Goal: Book appointment/travel/reservation

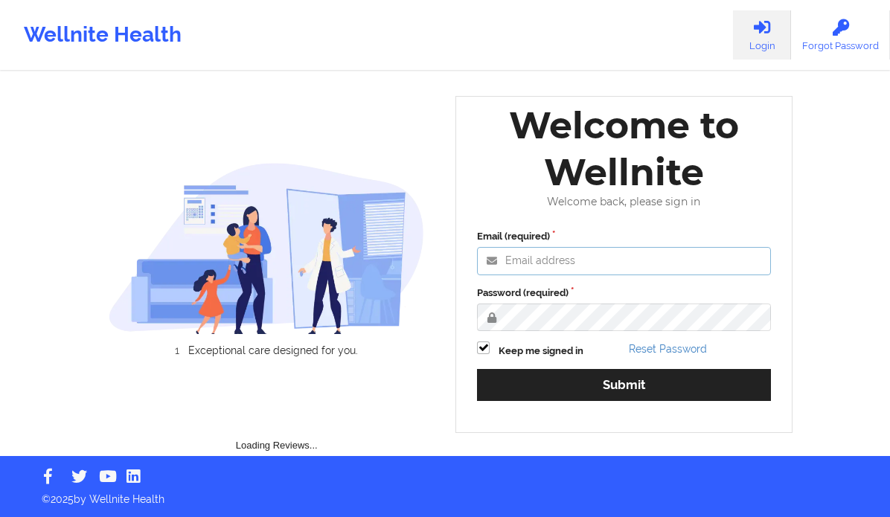
click at [581, 259] on input "Email (required)" at bounding box center [624, 261] width 294 height 28
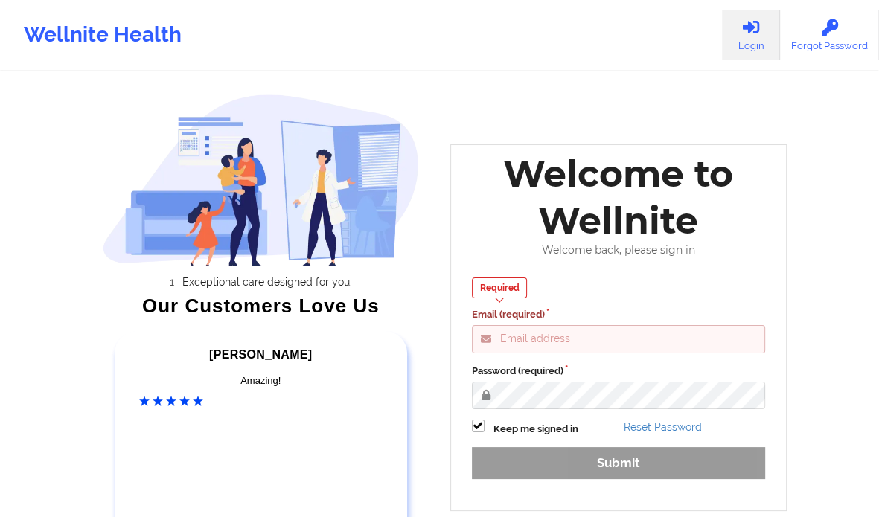
type input "[PERSON_NAME][EMAIL_ADDRESS][DOMAIN_NAME]"
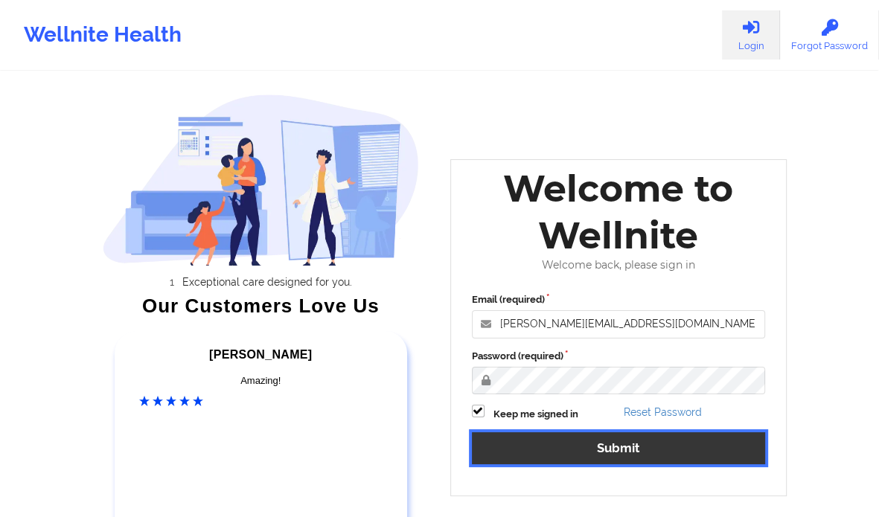
click at [610, 434] on button "Submit" at bounding box center [619, 448] width 294 height 32
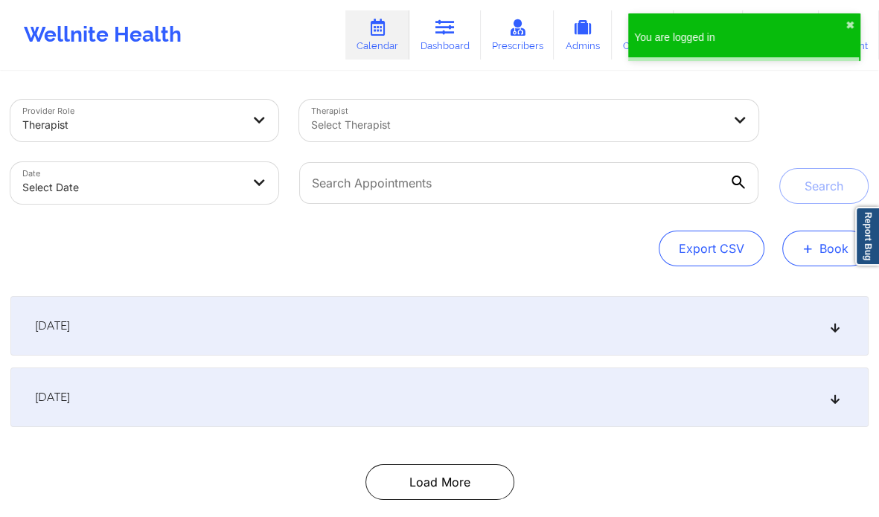
click at [821, 256] on button "+ Book" at bounding box center [825, 249] width 86 height 36
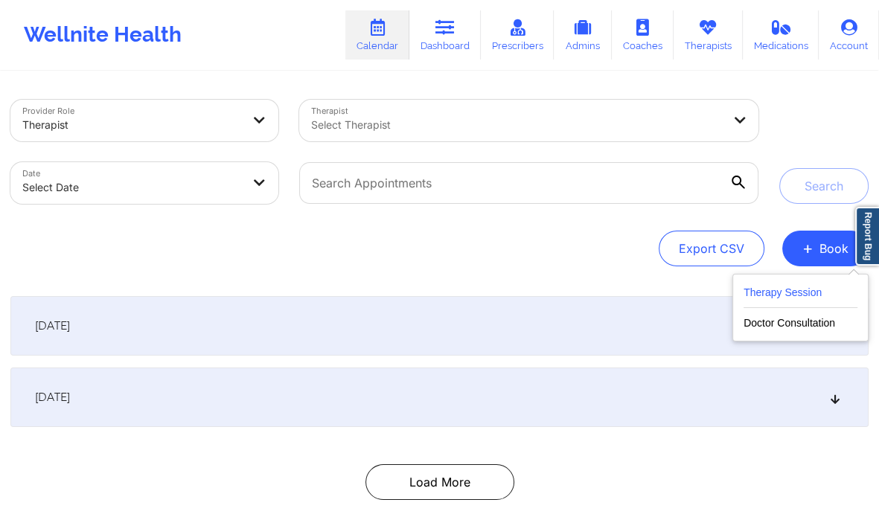
click at [789, 292] on button "Therapy Session" at bounding box center [800, 295] width 114 height 25
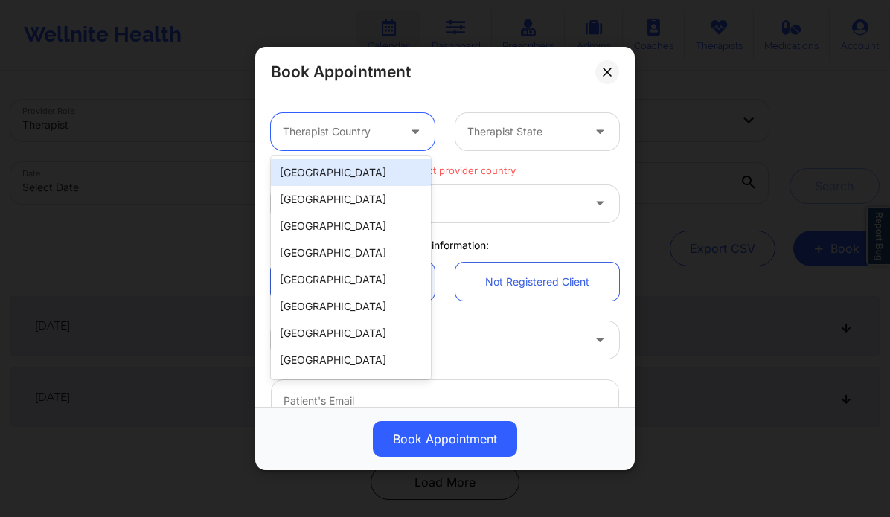
click at [385, 130] on div at bounding box center [340, 132] width 115 height 18
click at [368, 167] on div "[GEOGRAPHIC_DATA]" at bounding box center [351, 172] width 160 height 27
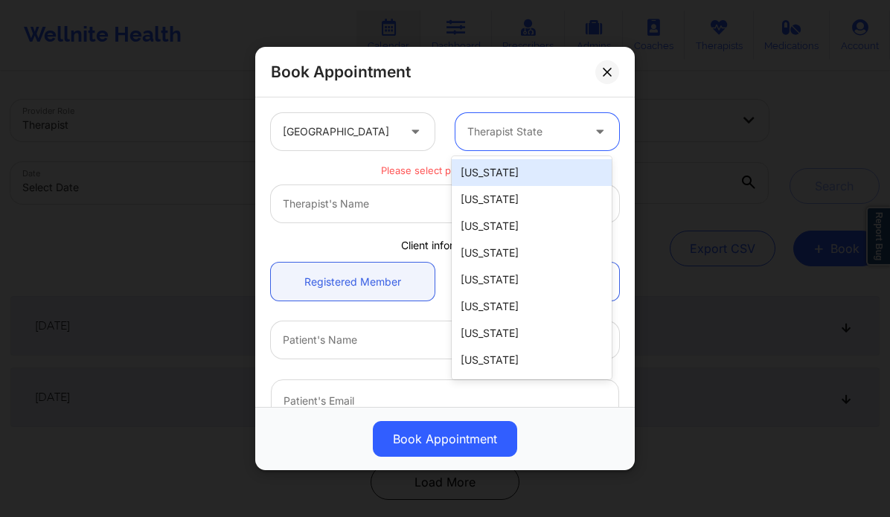
click at [497, 135] on div at bounding box center [524, 132] width 115 height 18
type input "new"
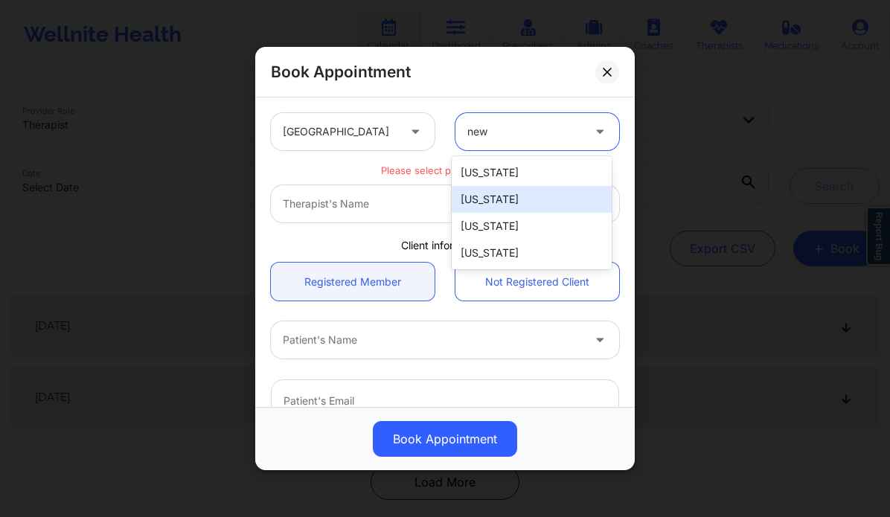
click at [510, 195] on div "[US_STATE]" at bounding box center [532, 199] width 160 height 27
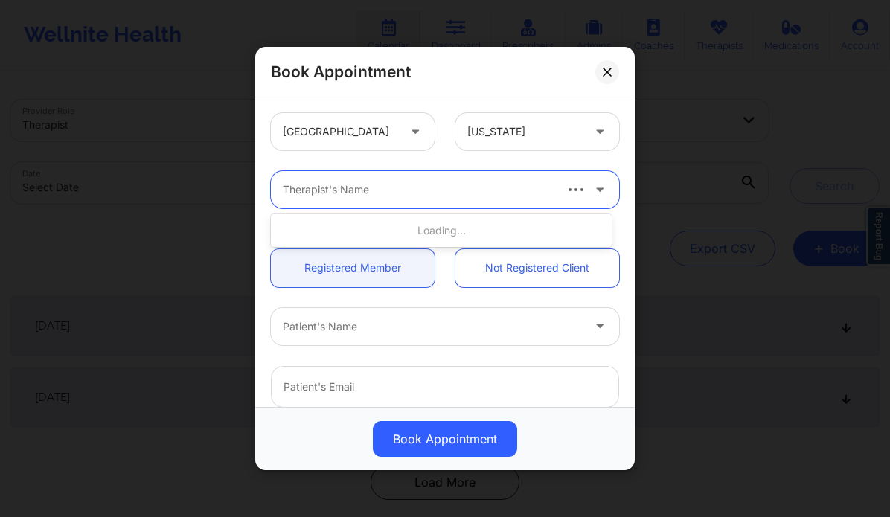
click at [461, 197] on div at bounding box center [417, 190] width 269 height 18
type input "[PERSON_NAME]"
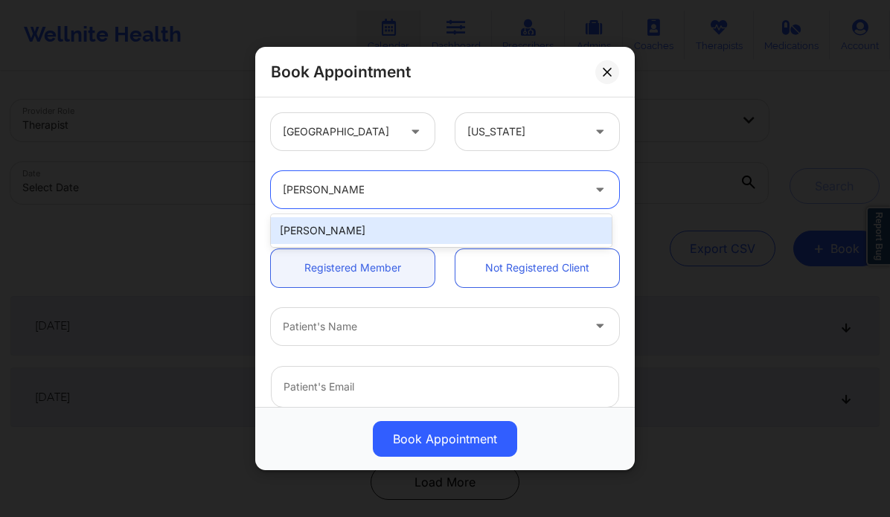
click at [443, 230] on div "[PERSON_NAME]" at bounding box center [441, 230] width 341 height 27
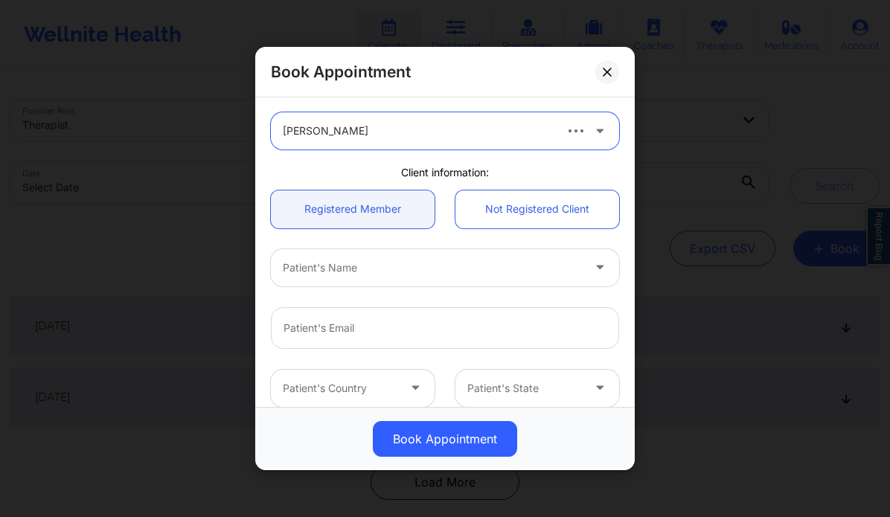
scroll to position [62, 0]
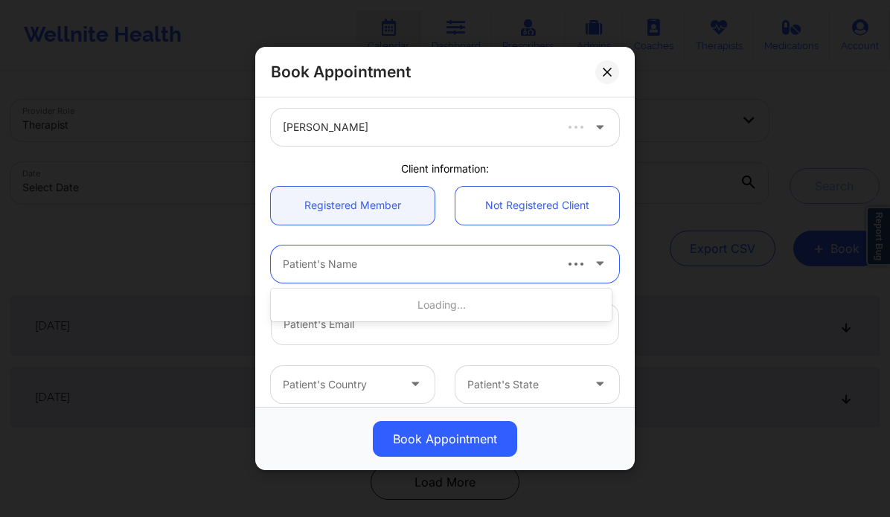
click at [307, 270] on div at bounding box center [417, 264] width 269 height 18
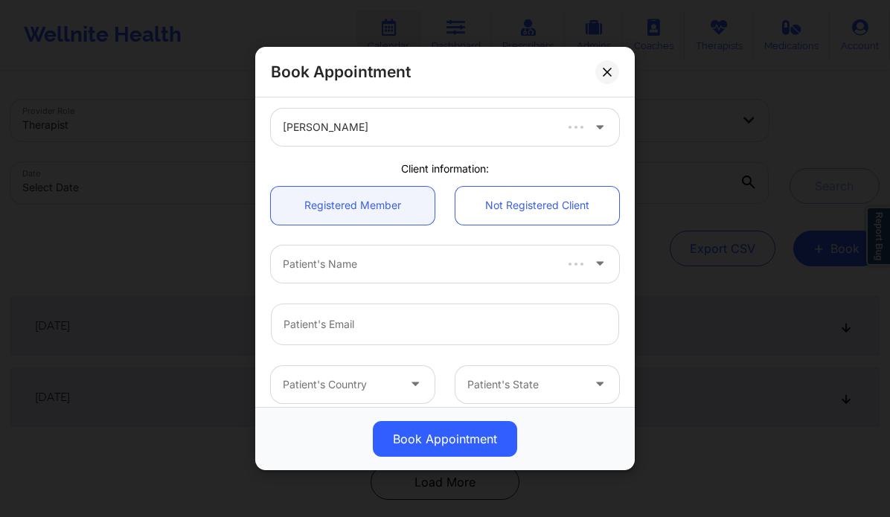
click at [292, 362] on div "Patient's Country Patient's State" at bounding box center [444, 385] width 369 height 58
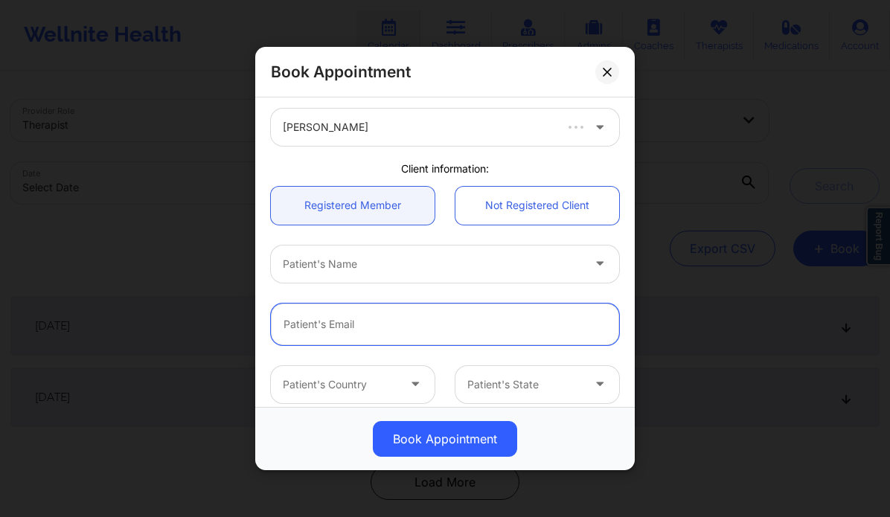
click at [336, 321] on input "email" at bounding box center [445, 325] width 348 height 42
click at [307, 318] on input "email" at bounding box center [445, 325] width 348 height 42
paste input "nicolenykren@yahoo.com"
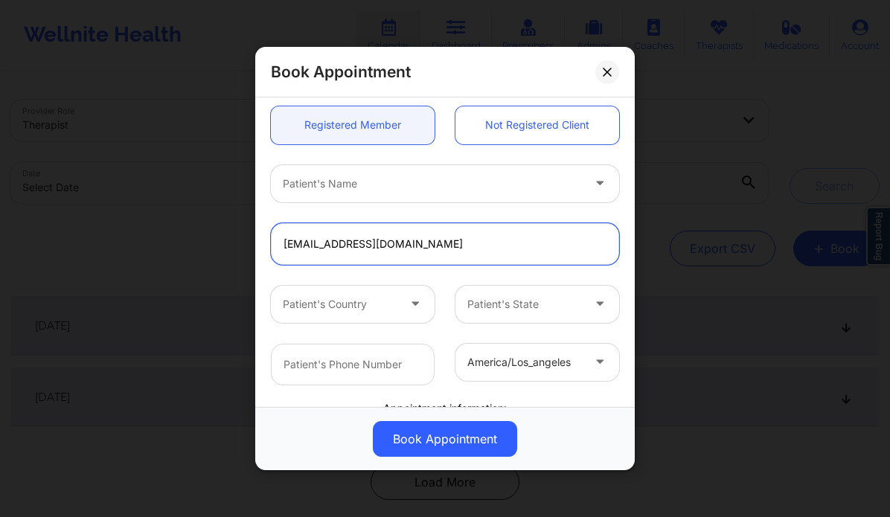
scroll to position [146, 0]
type input "nicolenykren@yahoo.com"
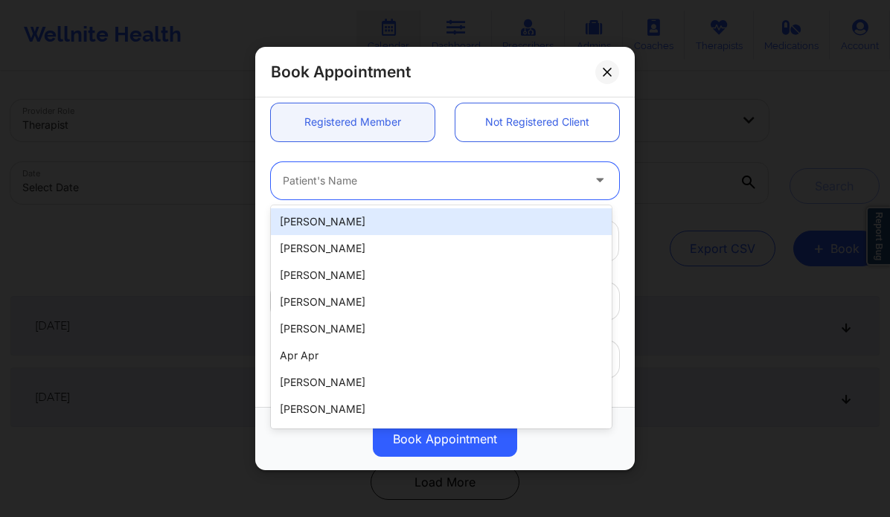
click at [456, 186] on div at bounding box center [432, 181] width 299 height 18
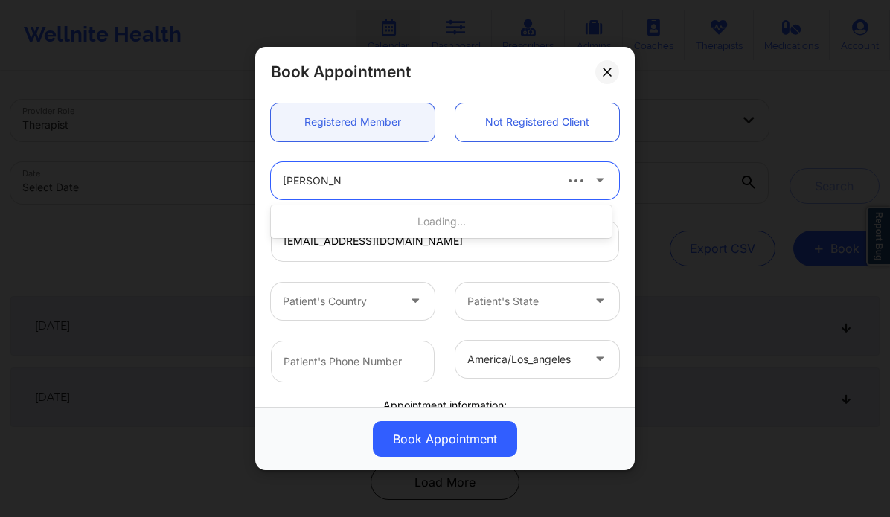
type input "nicole Farrar"
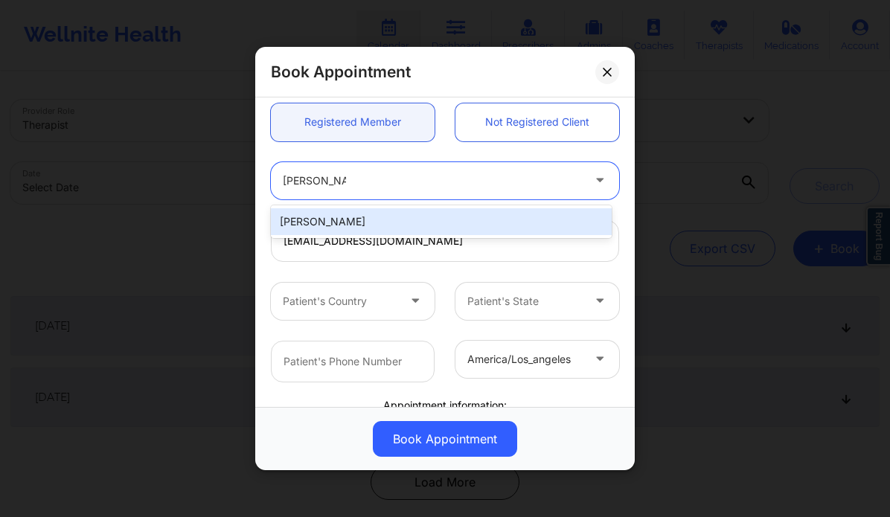
click at [434, 218] on div "Nicole Farrar" at bounding box center [441, 221] width 341 height 27
type input "+18626684511"
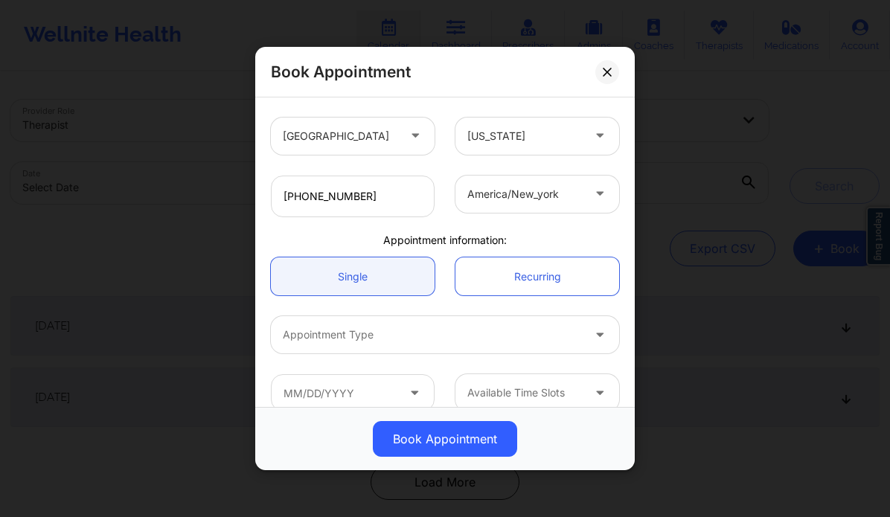
scroll to position [330, 0]
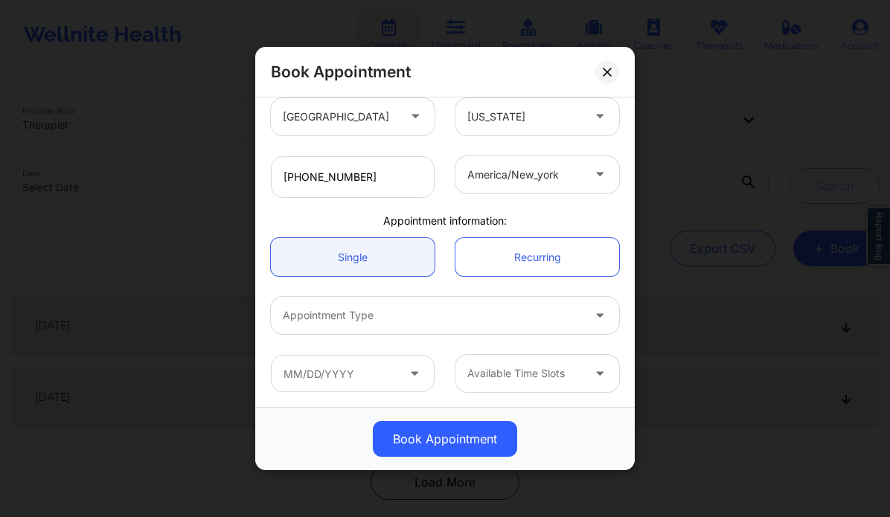
click at [378, 315] on div at bounding box center [432, 316] width 299 height 18
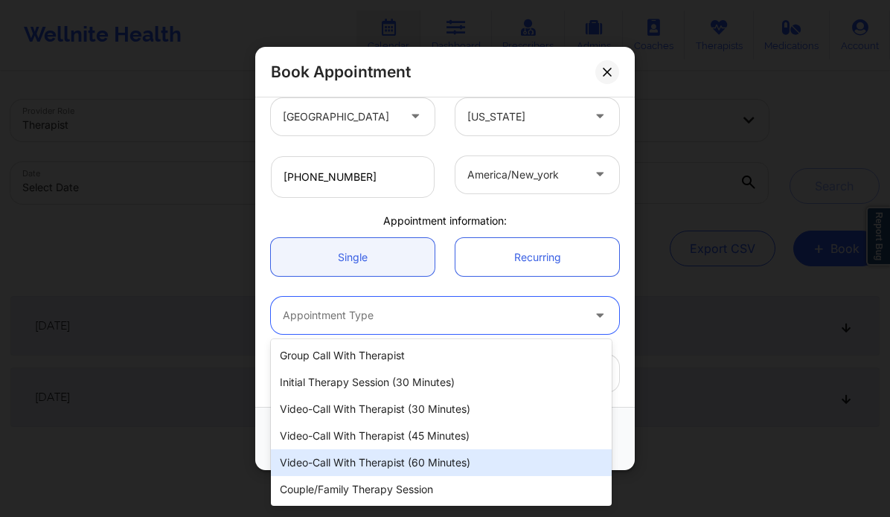
click at [365, 459] on div "Video-Call with Therapist (60 minutes)" at bounding box center [441, 462] width 341 height 27
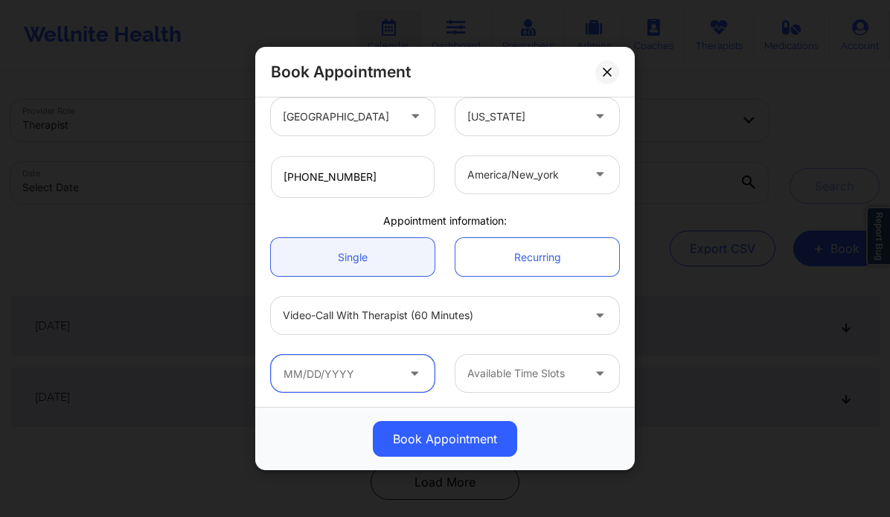
click at [363, 378] on input "text" at bounding box center [353, 373] width 164 height 37
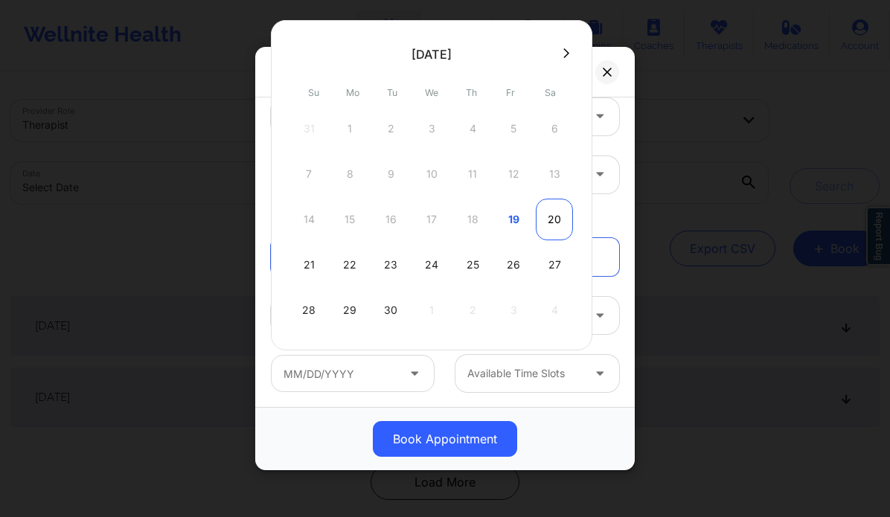
click at [546, 220] on div "20" at bounding box center [554, 220] width 37 height 42
type input "09/20/2025"
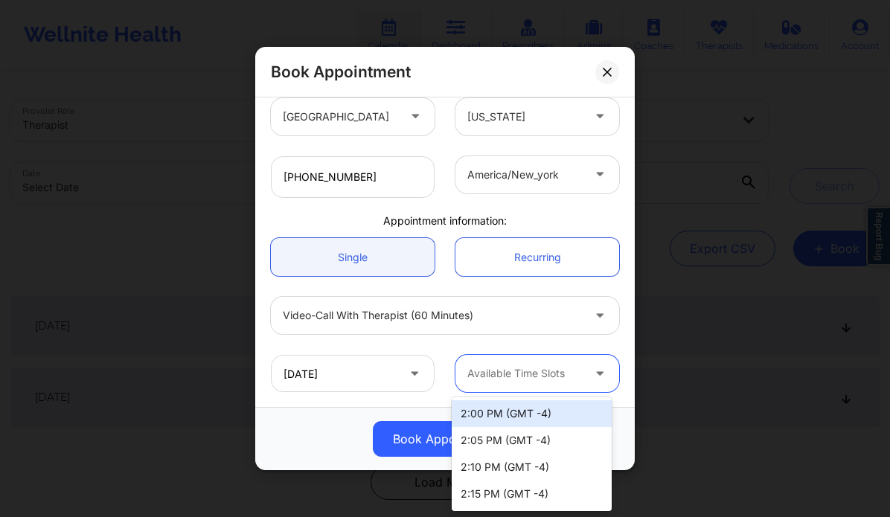
click at [536, 370] on div at bounding box center [524, 374] width 115 height 18
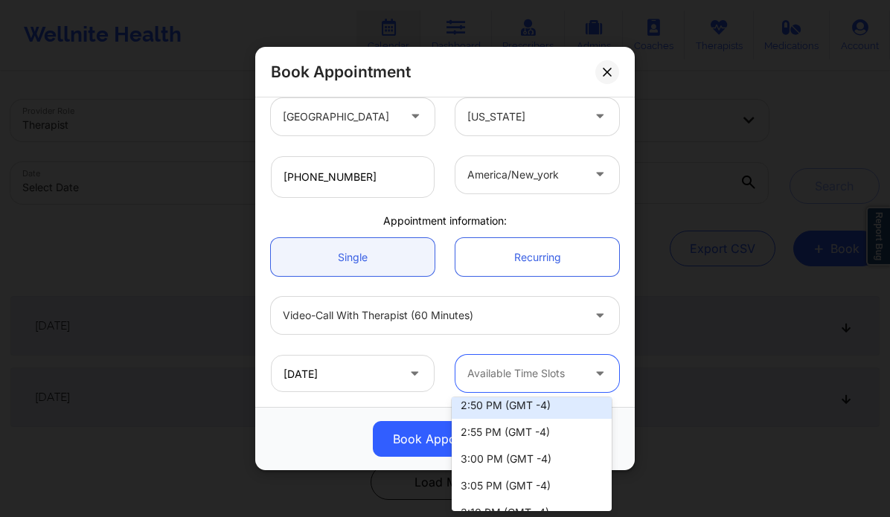
scroll to position [345, 0]
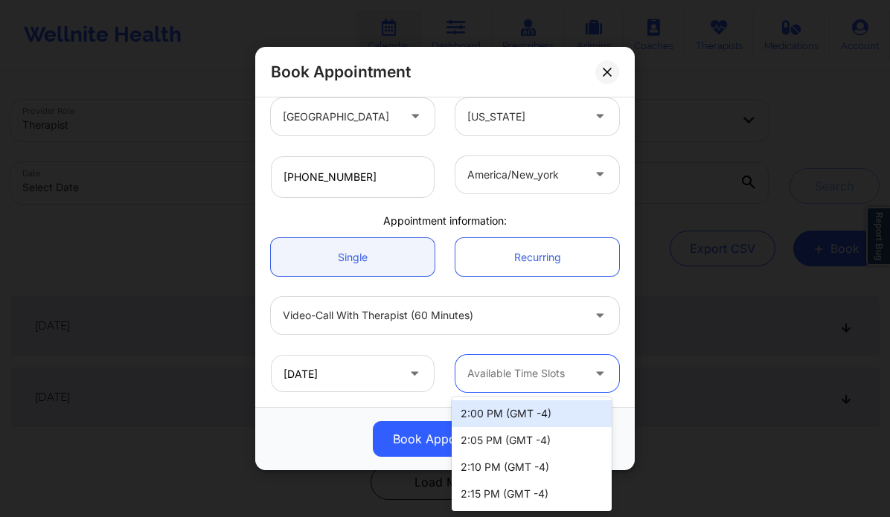
click at [574, 371] on div at bounding box center [524, 374] width 115 height 18
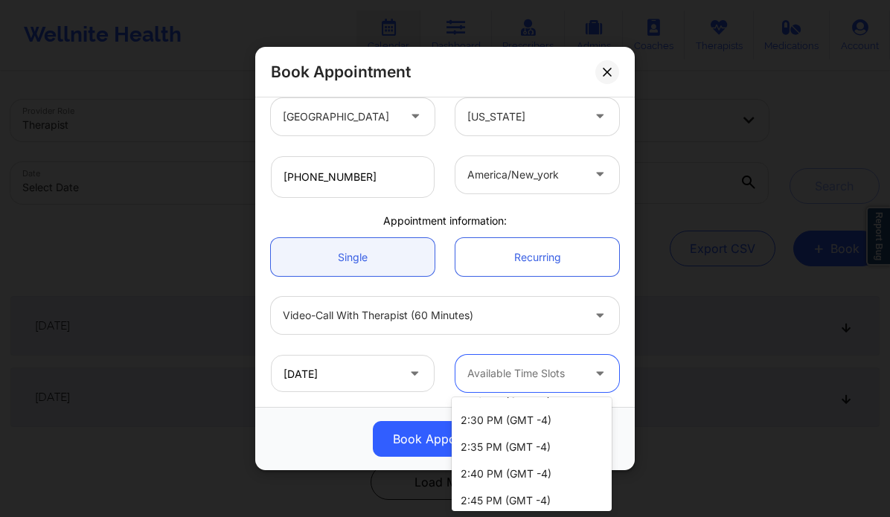
scroll to position [0, 0]
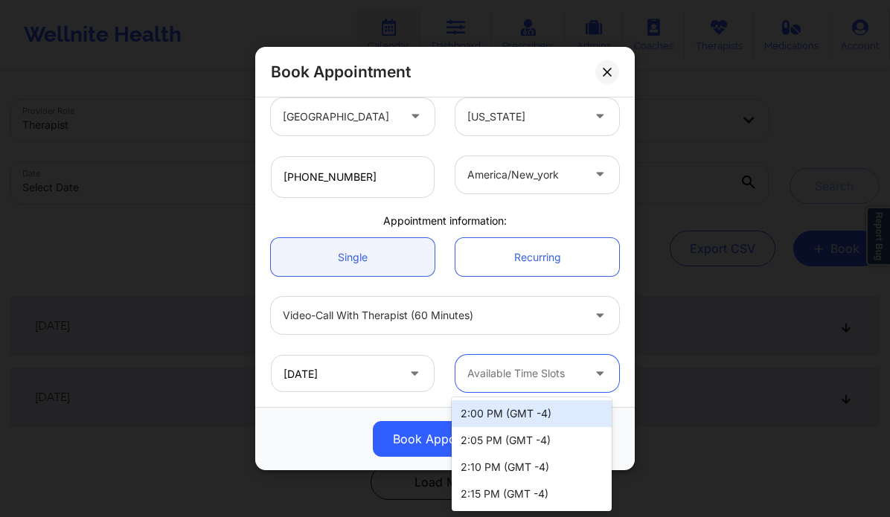
click at [583, 361] on div at bounding box center [601, 373] width 36 height 37
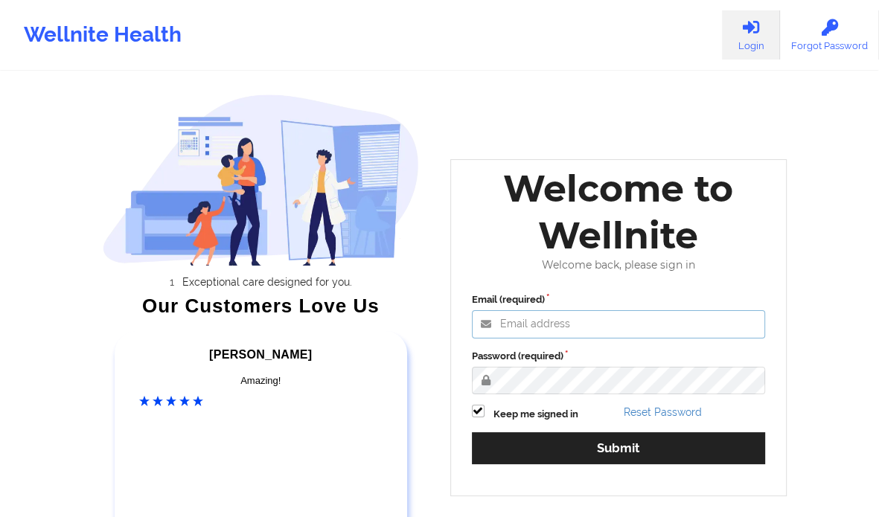
click at [598, 321] on input "Email (required)" at bounding box center [619, 324] width 294 height 28
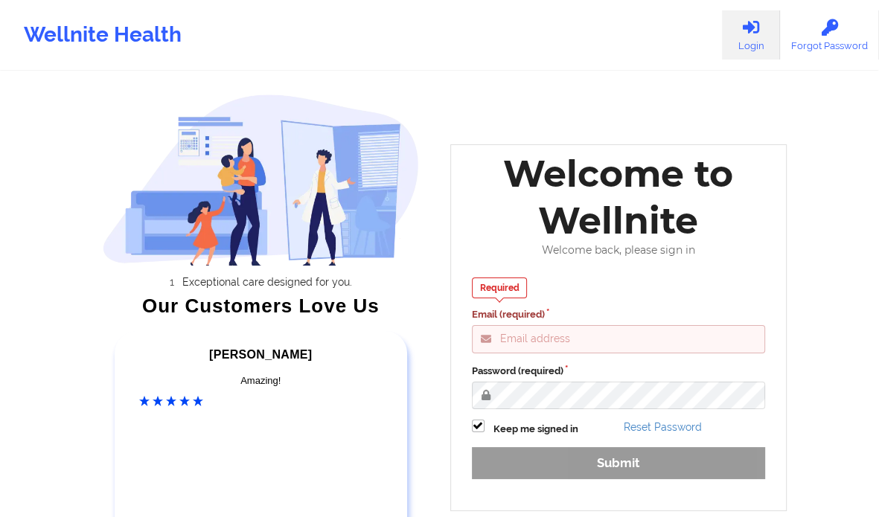
type input "[PERSON_NAME][EMAIL_ADDRESS][DOMAIN_NAME]"
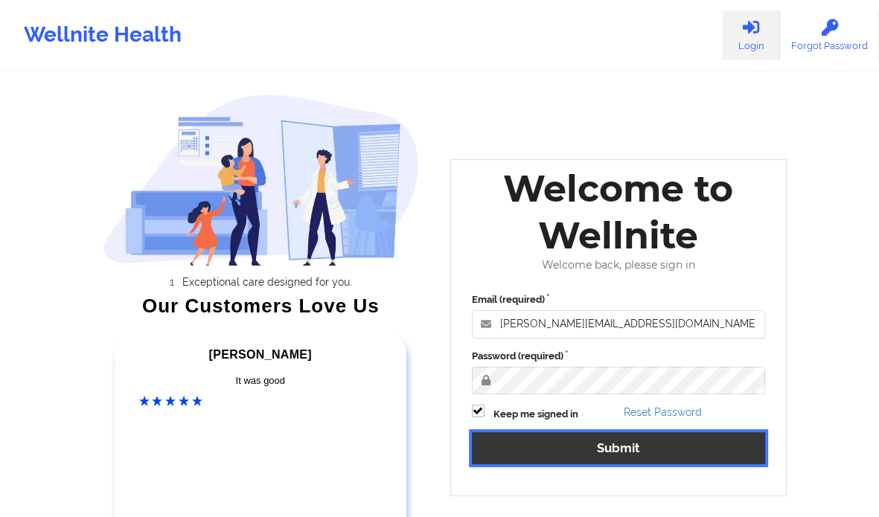
click at [592, 443] on button "Submit" at bounding box center [619, 448] width 294 height 32
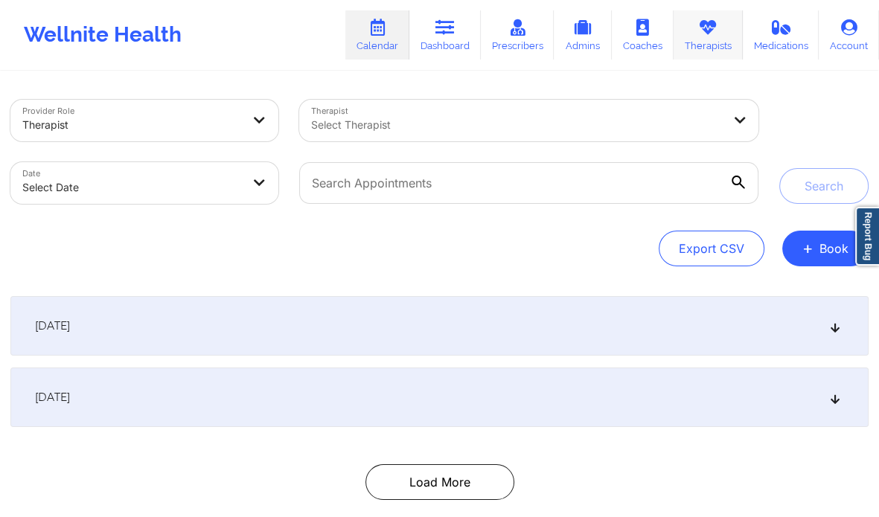
click at [699, 42] on link "Therapists" at bounding box center [707, 34] width 69 height 49
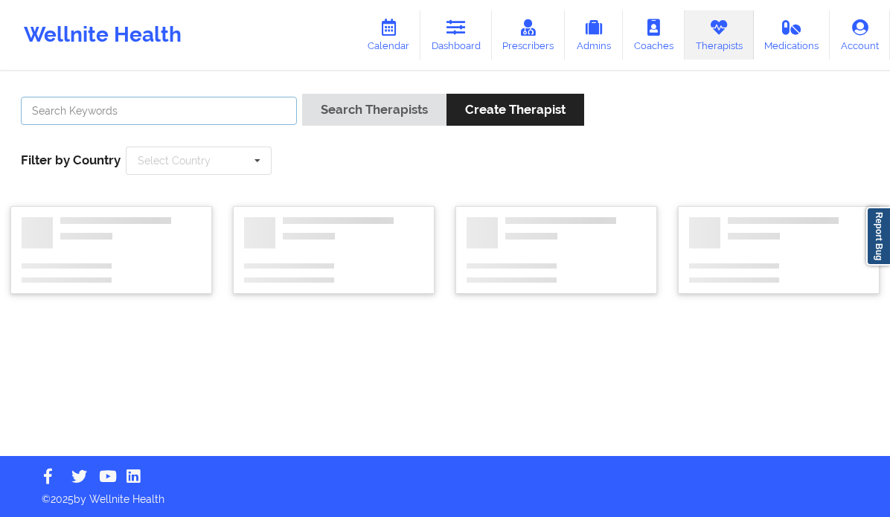
click at [176, 115] on input "text" at bounding box center [159, 111] width 276 height 28
paste input "[PERSON_NAME]"
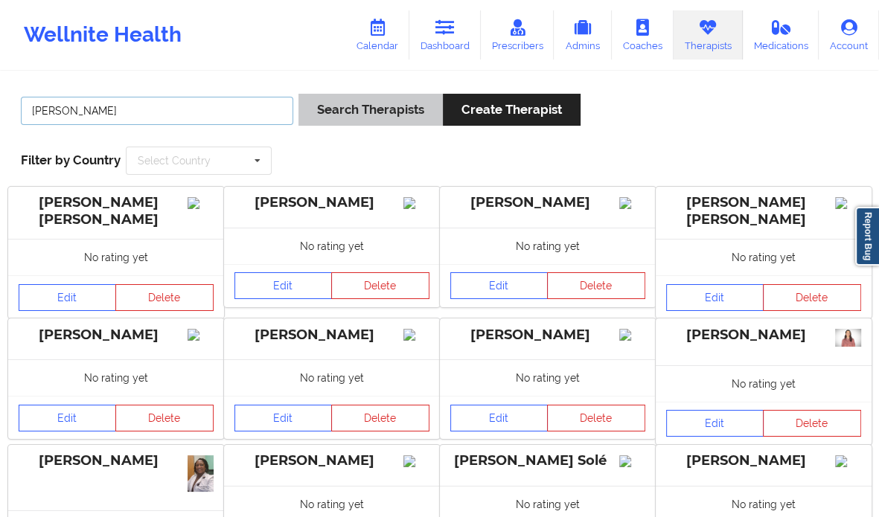
type input "[PERSON_NAME]"
click at [397, 103] on button "Search Therapists" at bounding box center [370, 110] width 144 height 32
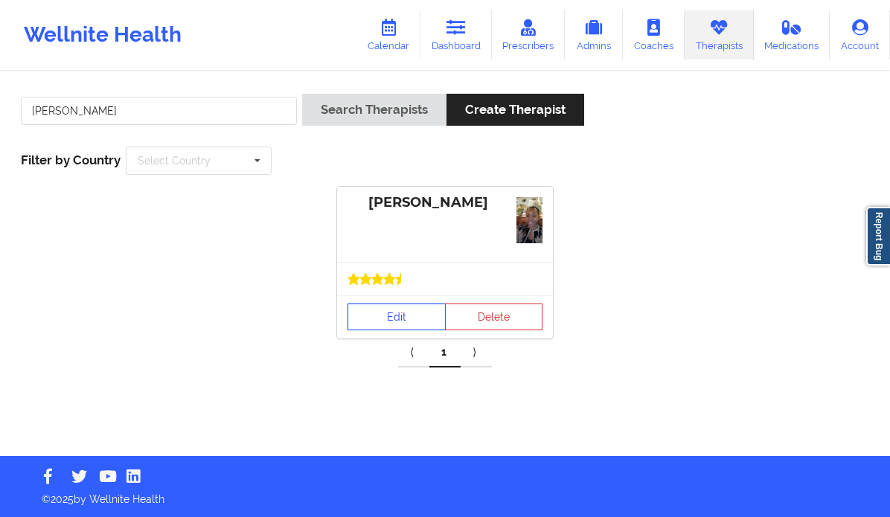
click at [397, 311] on link "Edit" at bounding box center [396, 317] width 98 height 27
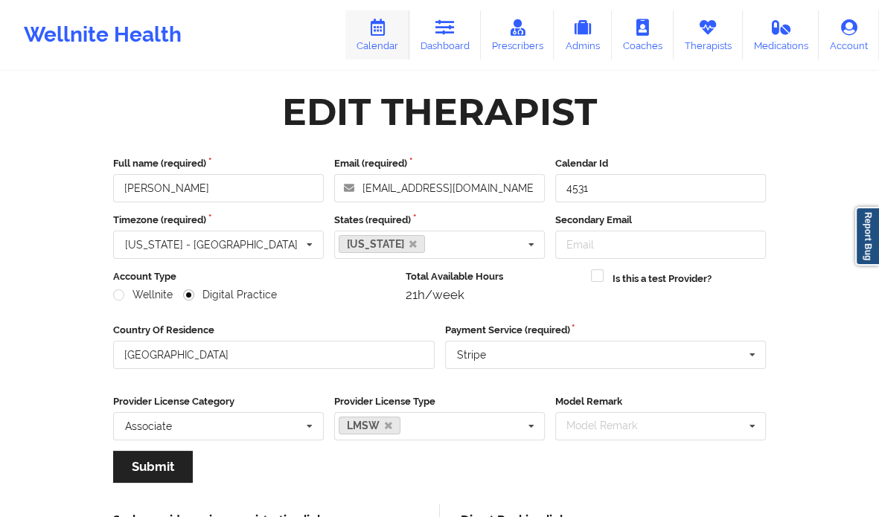
click at [386, 35] on icon at bounding box center [377, 27] width 19 height 16
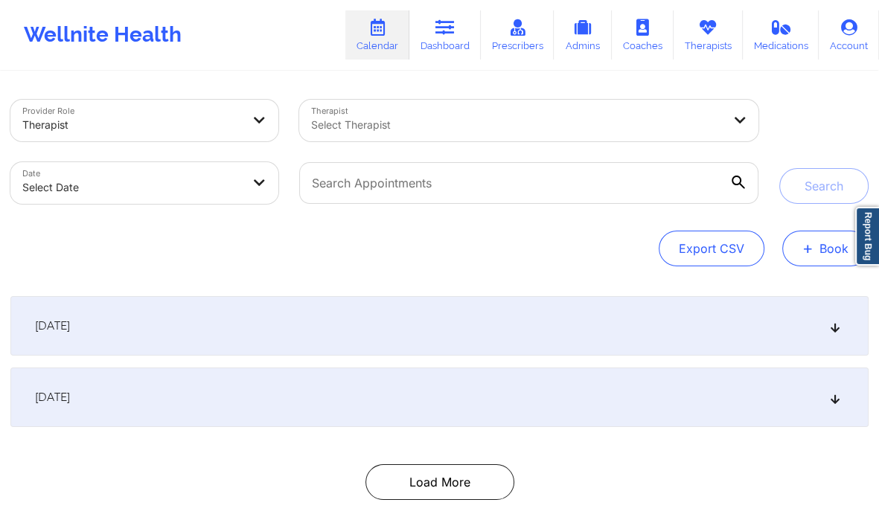
click at [818, 237] on button "+ Book" at bounding box center [825, 249] width 86 height 36
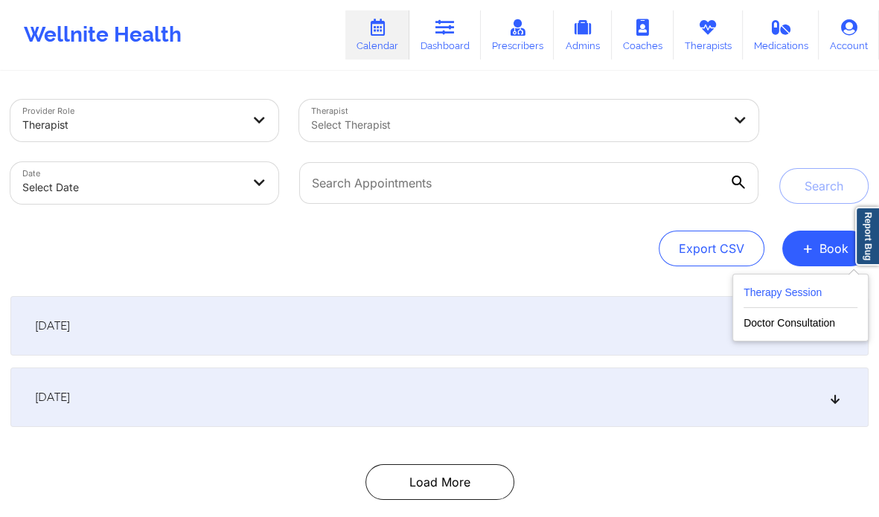
click at [790, 285] on button "Therapy Session" at bounding box center [800, 295] width 114 height 25
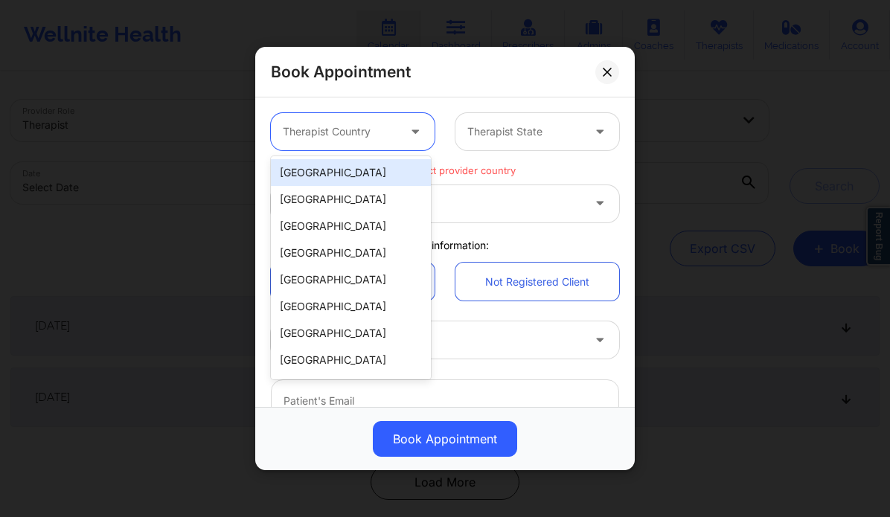
click at [392, 136] on div at bounding box center [340, 132] width 115 height 18
click at [361, 169] on div "[GEOGRAPHIC_DATA]" at bounding box center [351, 172] width 160 height 27
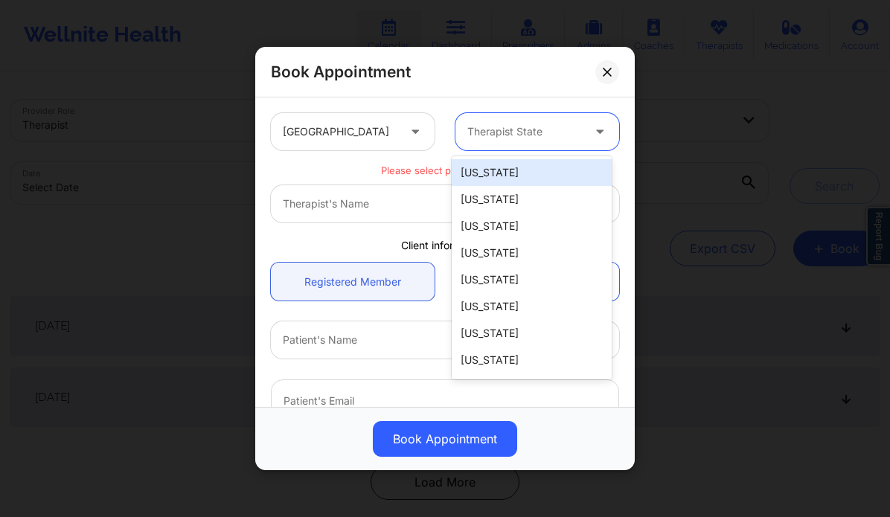
click at [515, 127] on div at bounding box center [524, 132] width 115 height 18
type input "new"
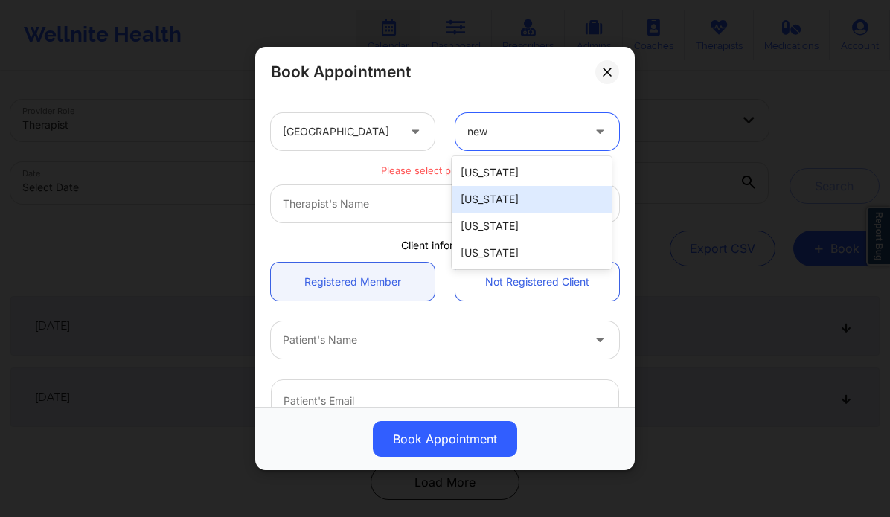
click at [513, 194] on div "[US_STATE]" at bounding box center [532, 199] width 160 height 27
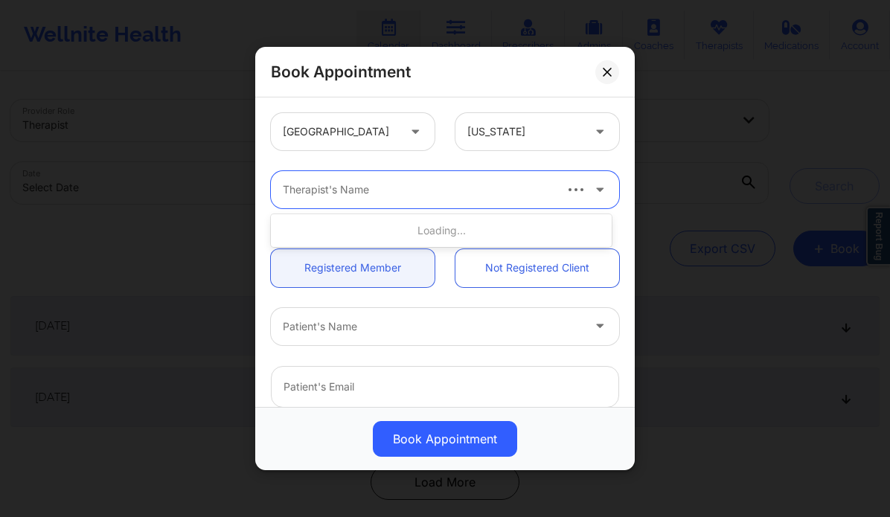
click at [463, 190] on div at bounding box center [417, 190] width 269 height 18
paste input "Shelley Taylor"
click at [319, 184] on input "Shelley Taylor" at bounding box center [318, 189] width 71 height 15
type input "[PERSON_NAME]"
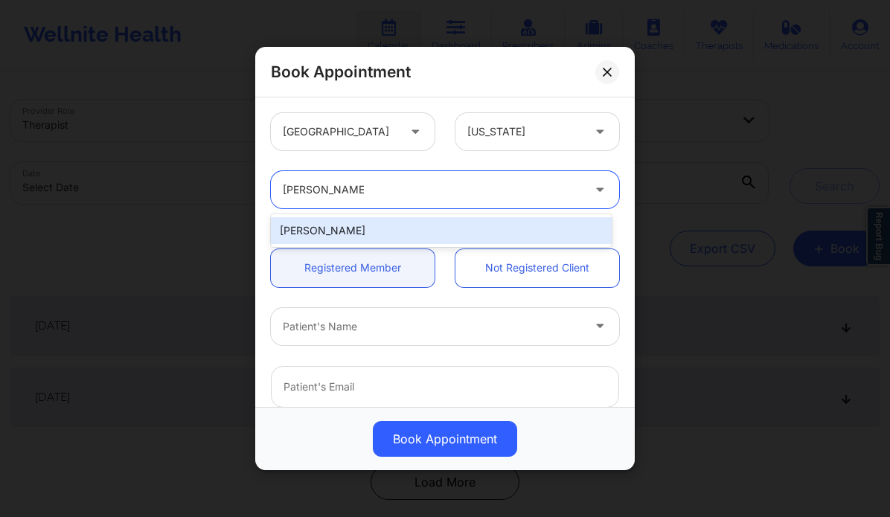
click at [349, 234] on div "[PERSON_NAME]" at bounding box center [441, 230] width 341 height 27
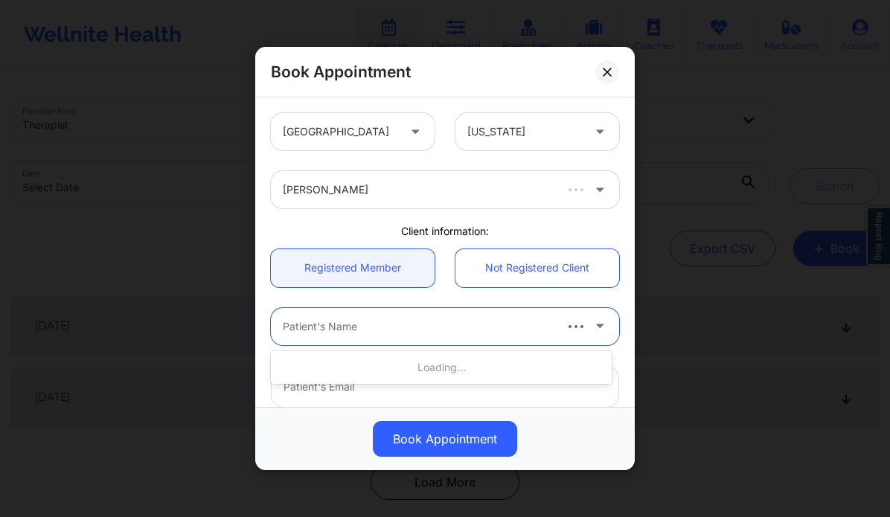
click at [345, 331] on div at bounding box center [417, 327] width 269 height 18
type input "nicole farr"
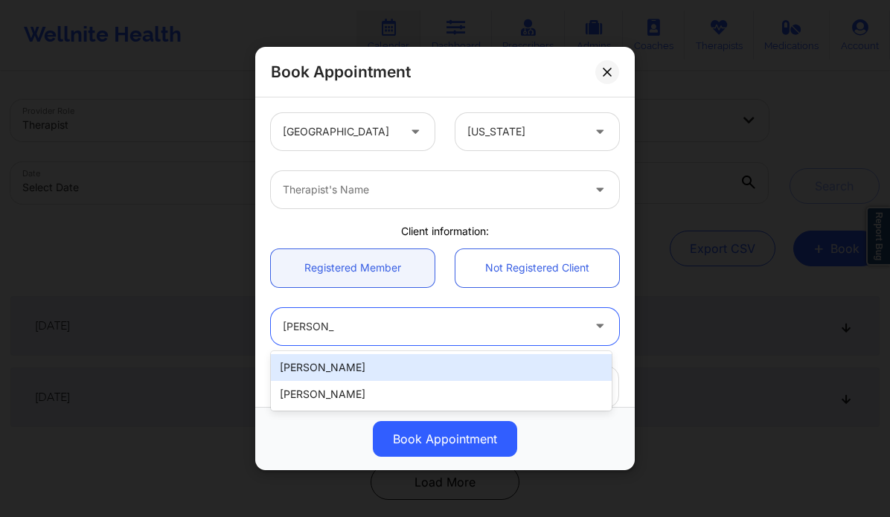
click at [357, 365] on div "Nicole Farrar" at bounding box center [441, 367] width 341 height 27
type input "nicolenykren@yahoo.com"
type input "+18626684511"
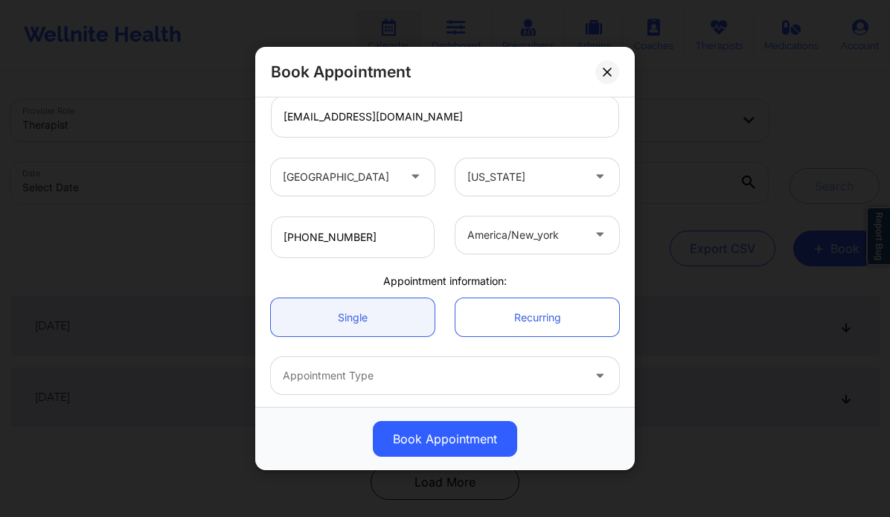
scroll to position [330, 0]
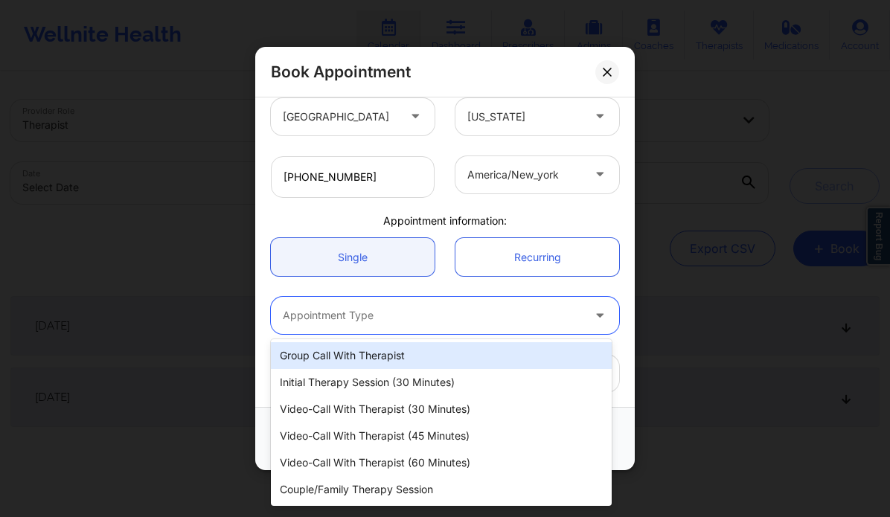
click at [397, 321] on div at bounding box center [432, 316] width 299 height 18
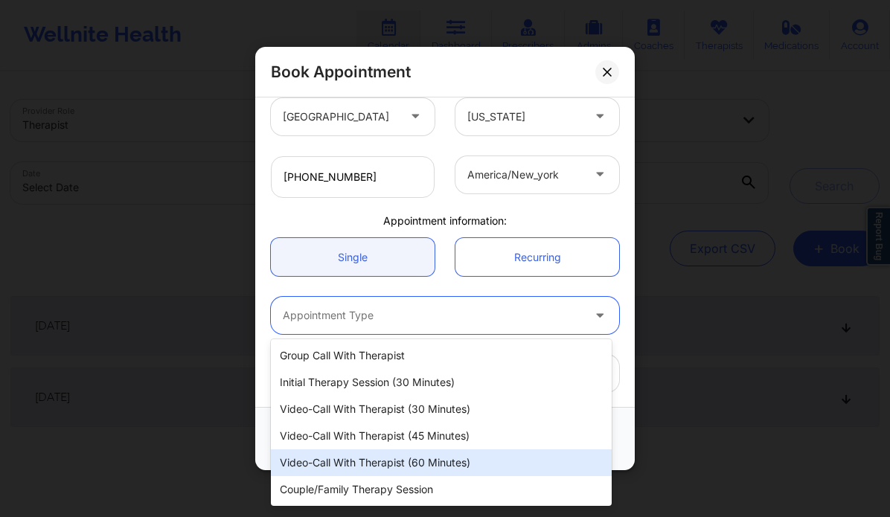
click at [394, 464] on div "Video-Call with Therapist (60 minutes)" at bounding box center [441, 462] width 341 height 27
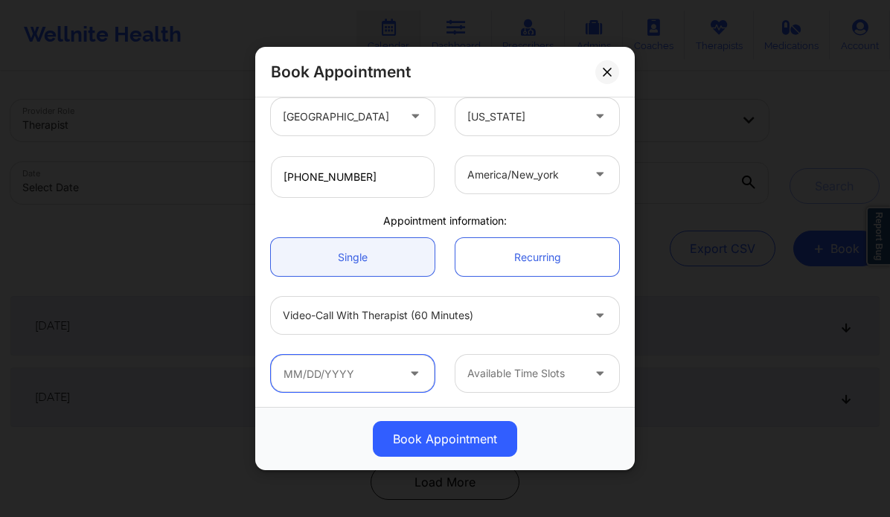
click at [345, 386] on input "text" at bounding box center [353, 373] width 164 height 37
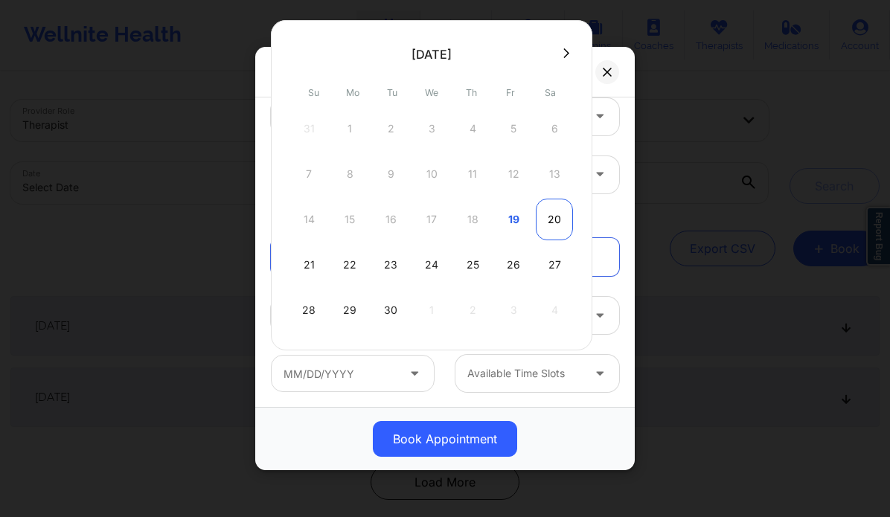
click at [549, 218] on div "20" at bounding box center [554, 220] width 37 height 42
type input "09/20/2025"
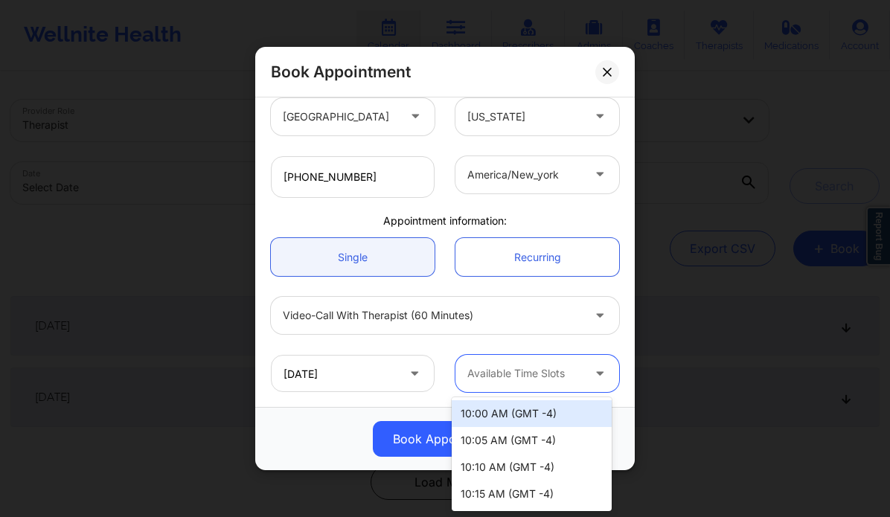
click at [570, 365] on div at bounding box center [524, 374] width 115 height 18
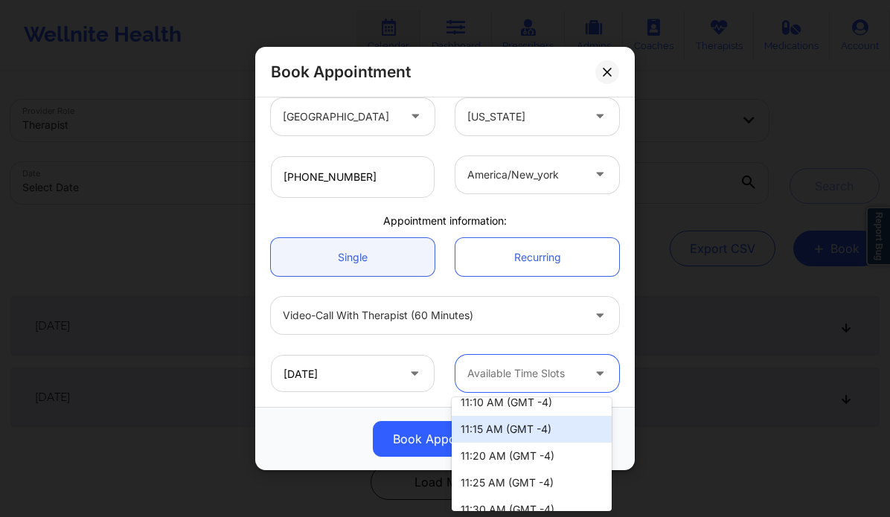
scroll to position [388, 0]
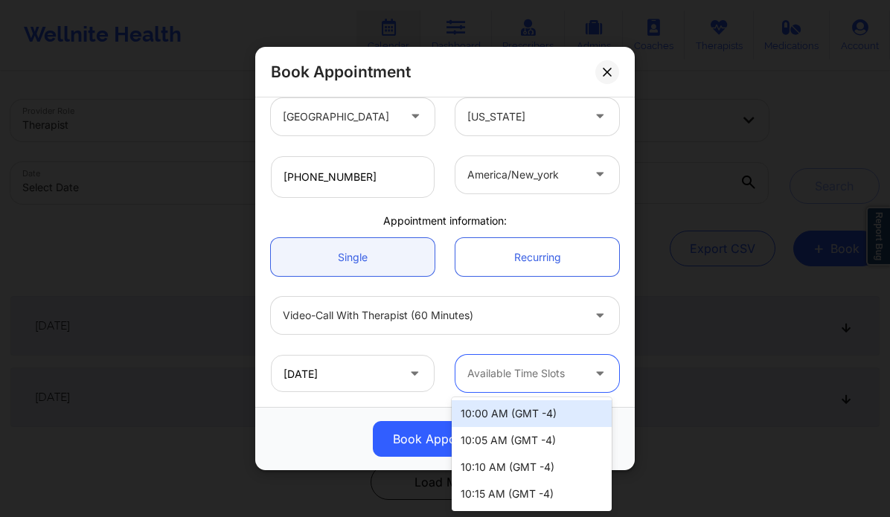
click at [574, 381] on div at bounding box center [524, 374] width 115 height 18
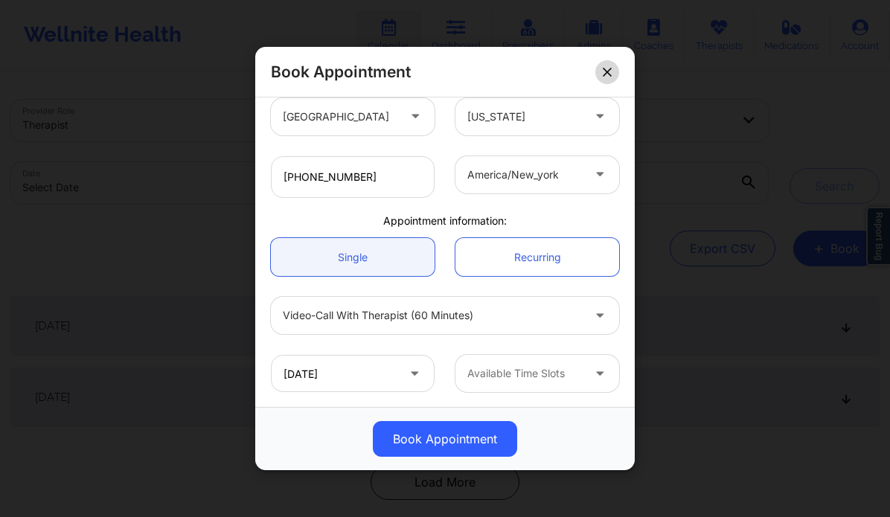
click at [601, 80] on button at bounding box center [607, 72] width 24 height 24
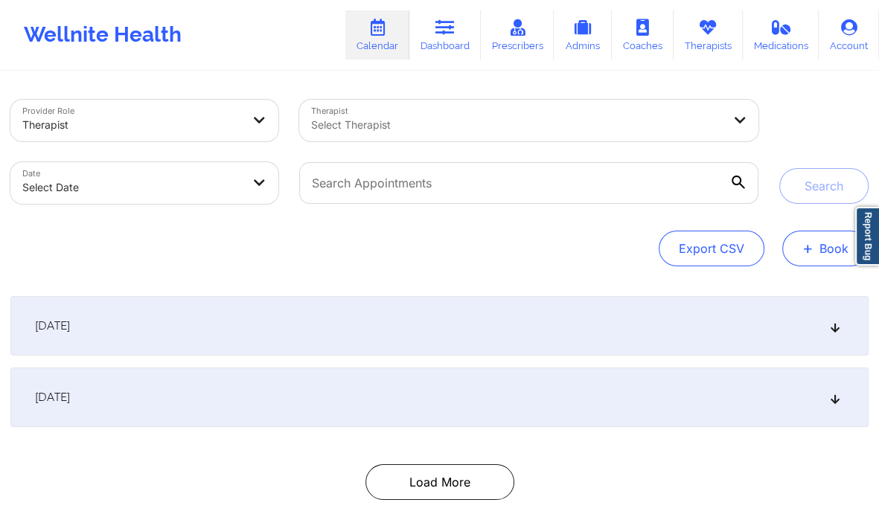
click at [809, 252] on span "+" at bounding box center [807, 248] width 11 height 8
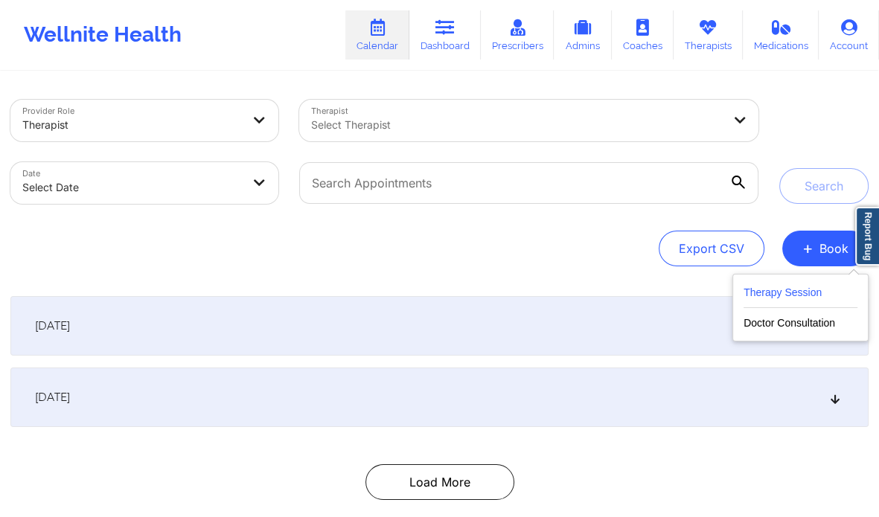
click at [781, 288] on button "Therapy Session" at bounding box center [800, 295] width 114 height 25
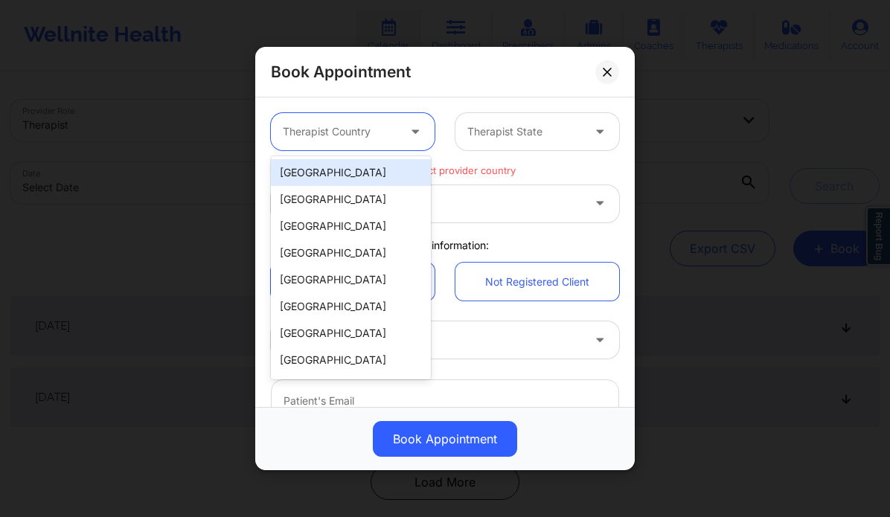
click at [390, 124] on div at bounding box center [340, 132] width 115 height 18
click at [377, 170] on div "[GEOGRAPHIC_DATA]" at bounding box center [351, 172] width 160 height 27
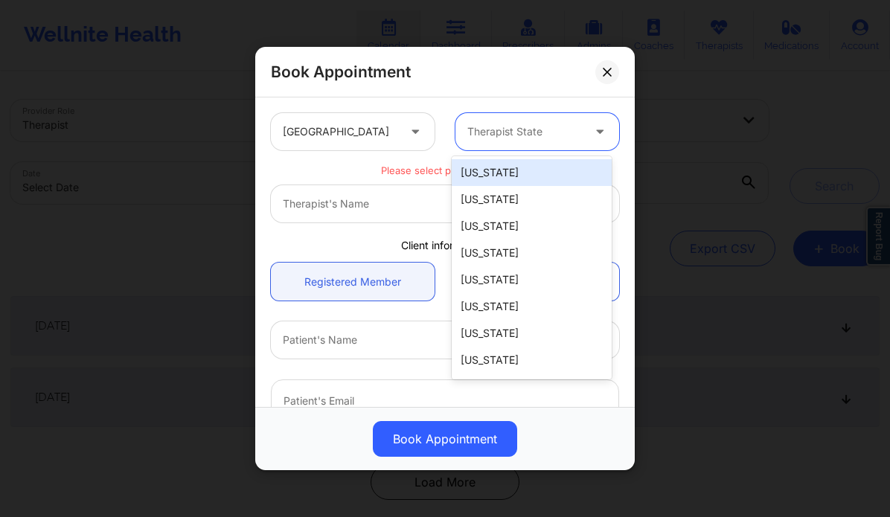
click at [516, 132] on div at bounding box center [524, 132] width 115 height 18
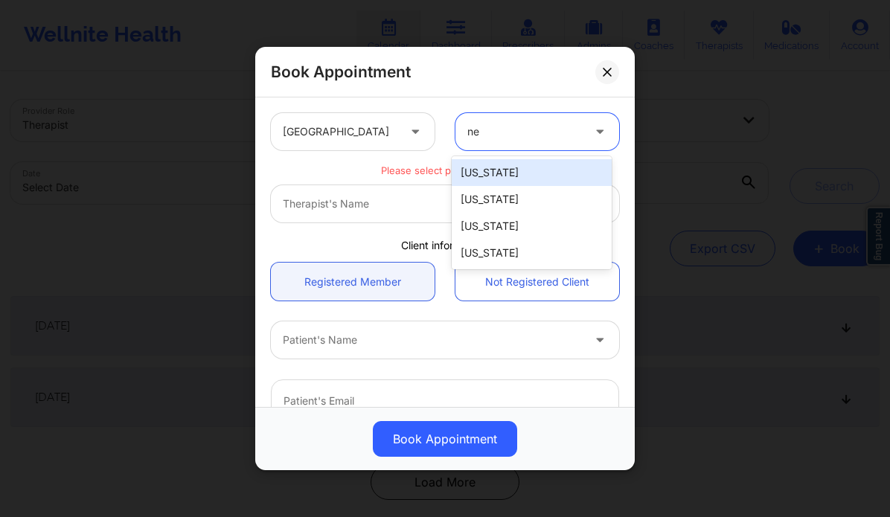
type input "new"
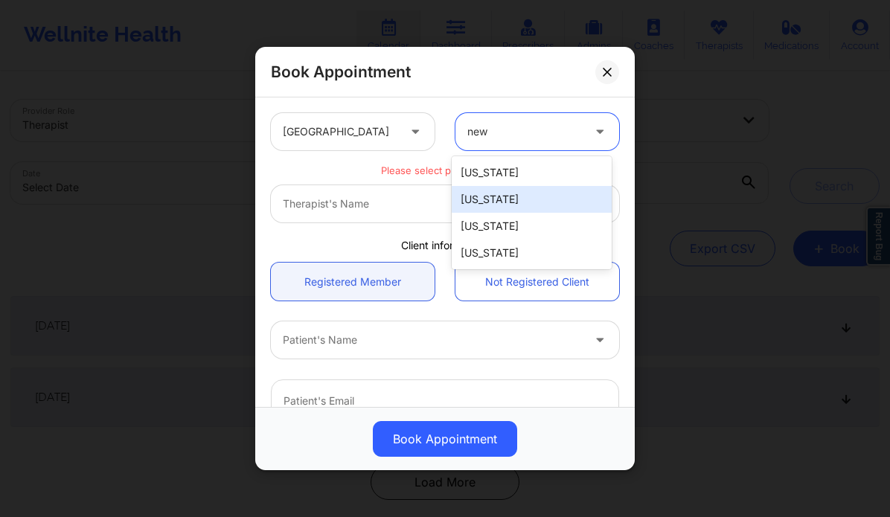
click at [516, 196] on div "[US_STATE]" at bounding box center [532, 199] width 160 height 27
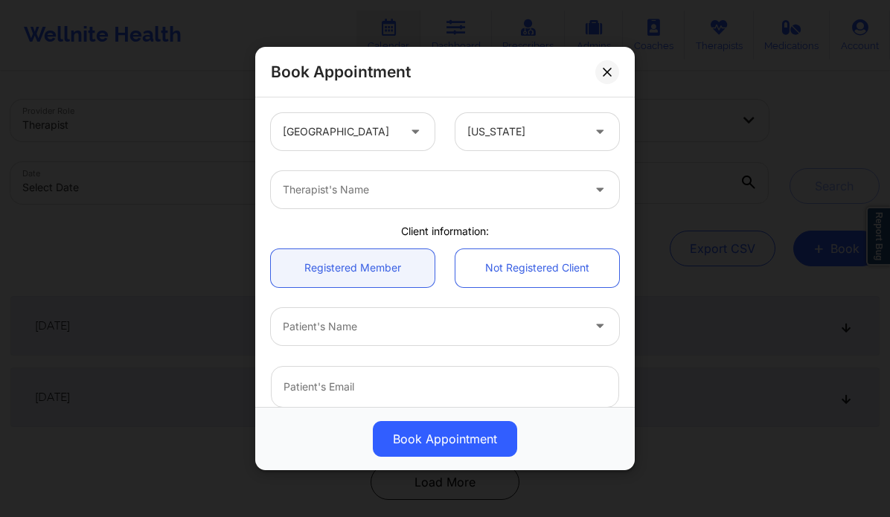
click at [473, 214] on div "Therapist's Name" at bounding box center [444, 190] width 369 height 58
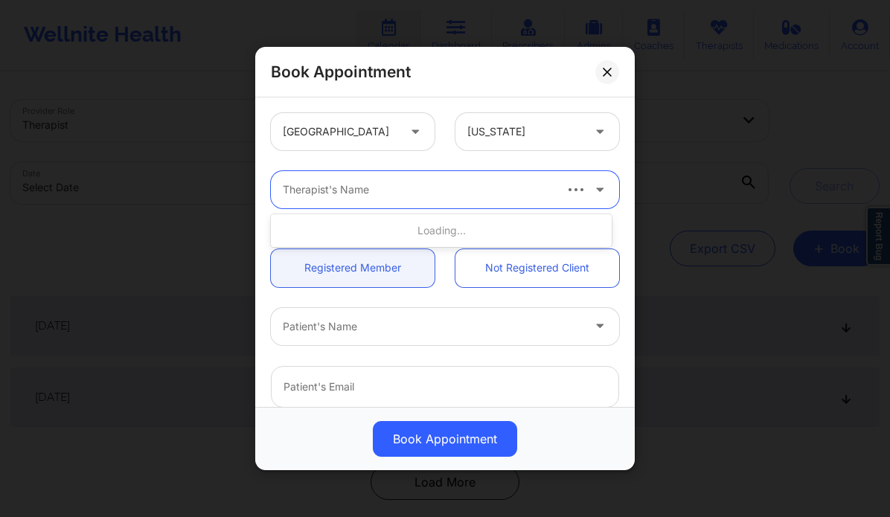
click at [427, 189] on div at bounding box center [417, 190] width 269 height 18
type input "shelley a taylor"
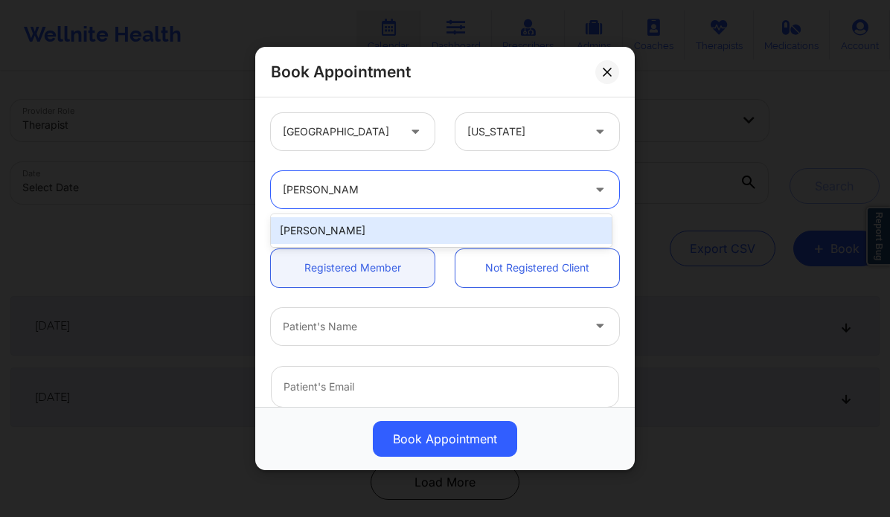
click at [334, 228] on div "[PERSON_NAME]" at bounding box center [441, 230] width 341 height 27
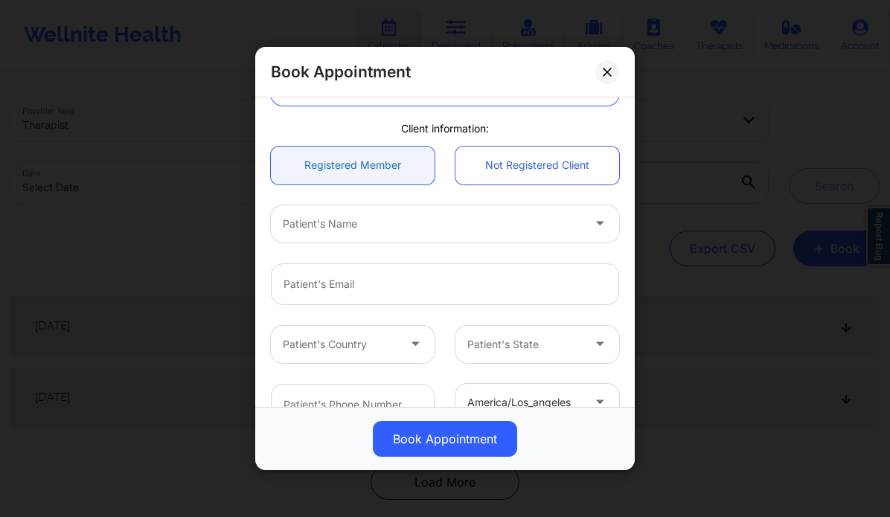
scroll to position [110, 0]
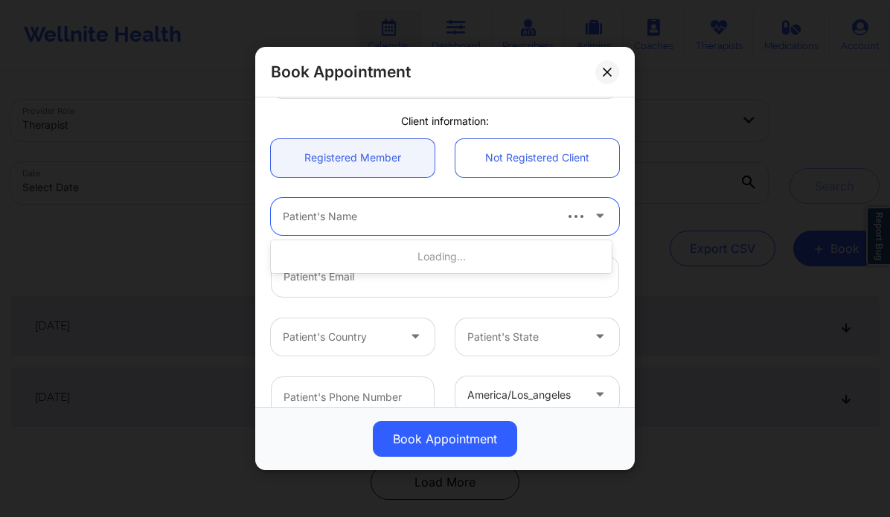
click at [390, 225] on div "Patient's Name" at bounding box center [412, 216] width 283 height 37
type input "[PERSON_NAME]"
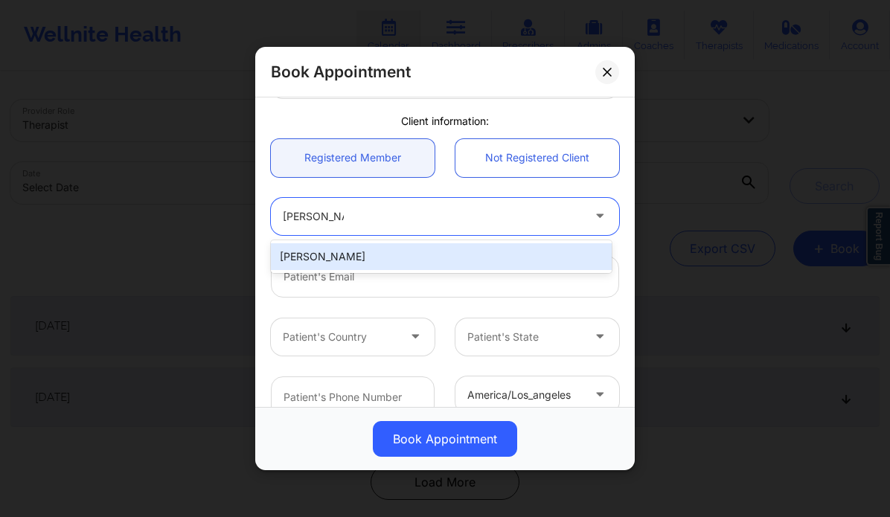
click at [378, 259] on div "[PERSON_NAME]" at bounding box center [441, 256] width 341 height 27
type input "[EMAIL_ADDRESS][DOMAIN_NAME]"
type input "[PHONE_NUMBER]"
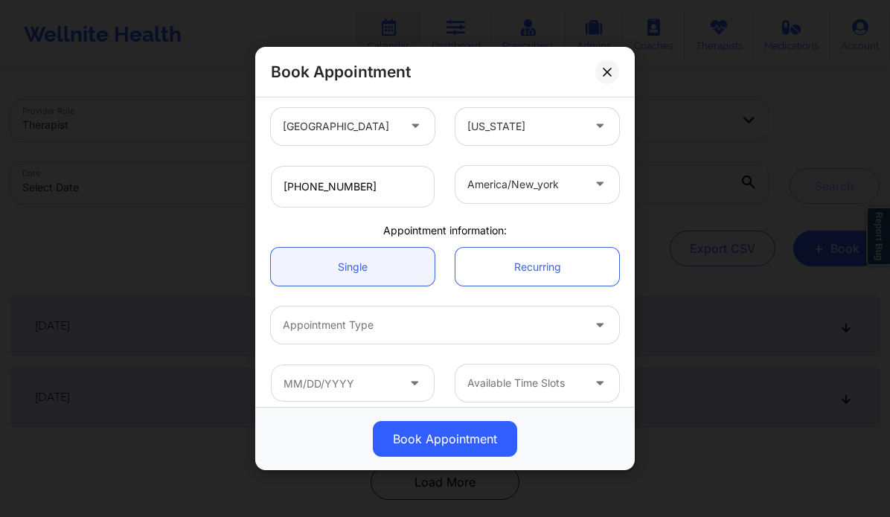
scroll to position [330, 0]
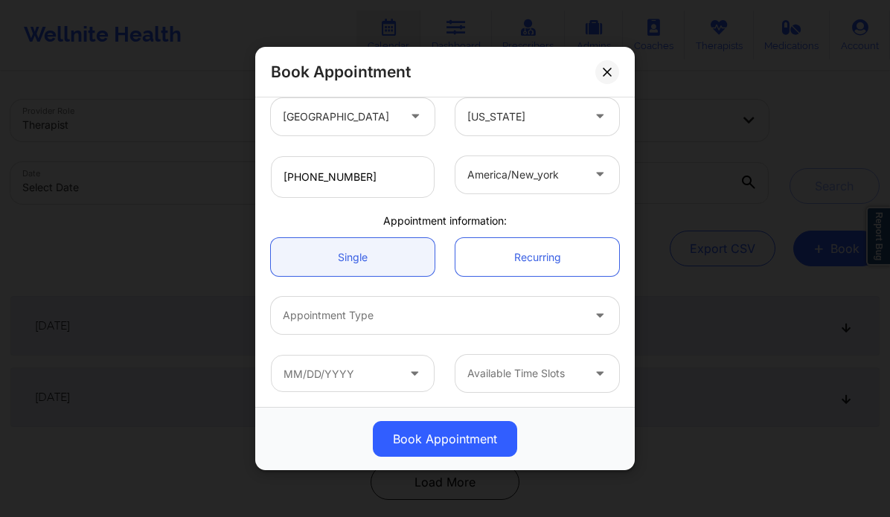
click at [351, 313] on div at bounding box center [432, 316] width 299 height 18
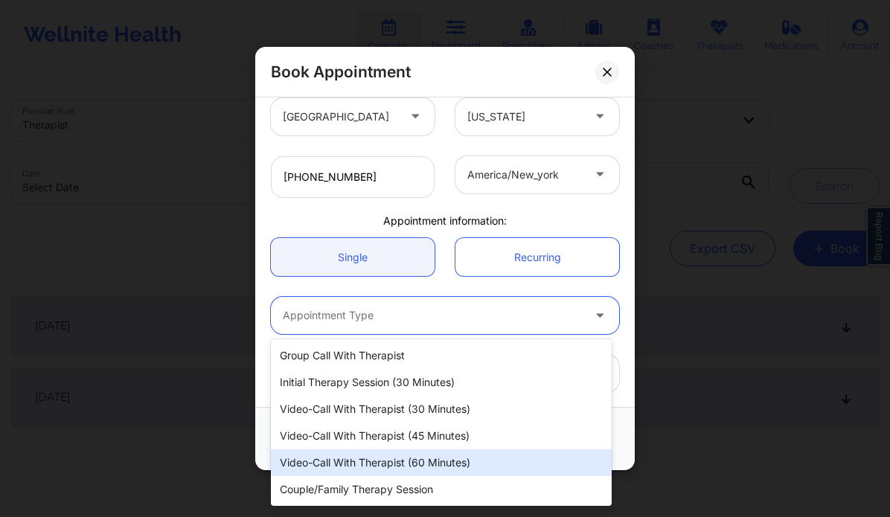
click at [400, 461] on div "Video-Call with Therapist (60 minutes)" at bounding box center [441, 462] width 341 height 27
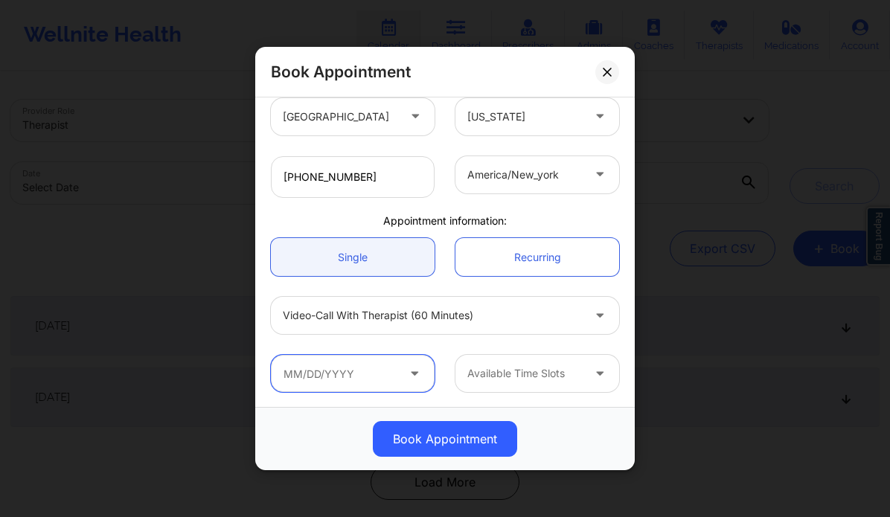
click at [384, 378] on input "text" at bounding box center [353, 373] width 164 height 37
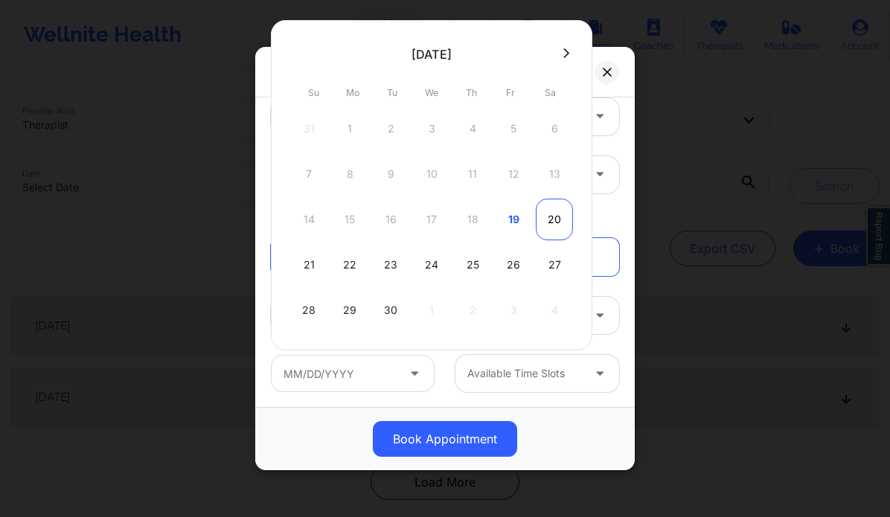
click at [559, 228] on div "20" at bounding box center [554, 220] width 37 height 42
type input "[DATE]"
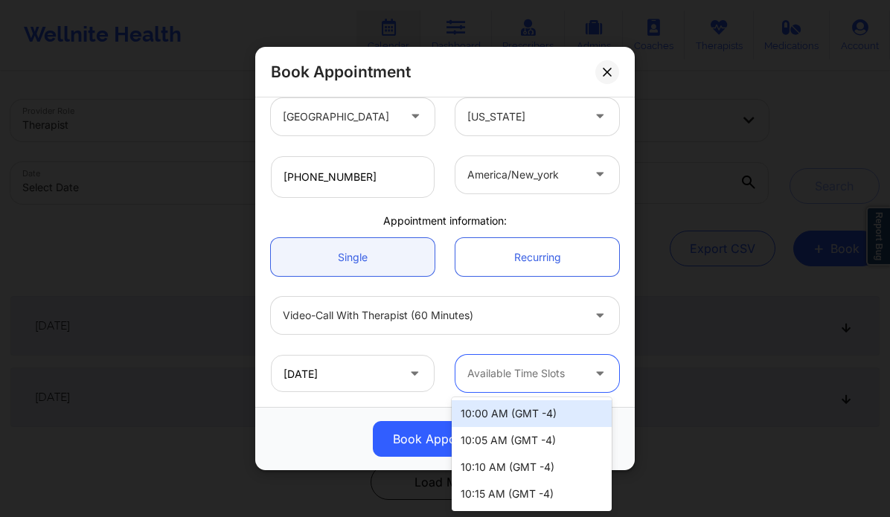
click at [551, 383] on div "Available Time Slots" at bounding box center [519, 373] width 128 height 37
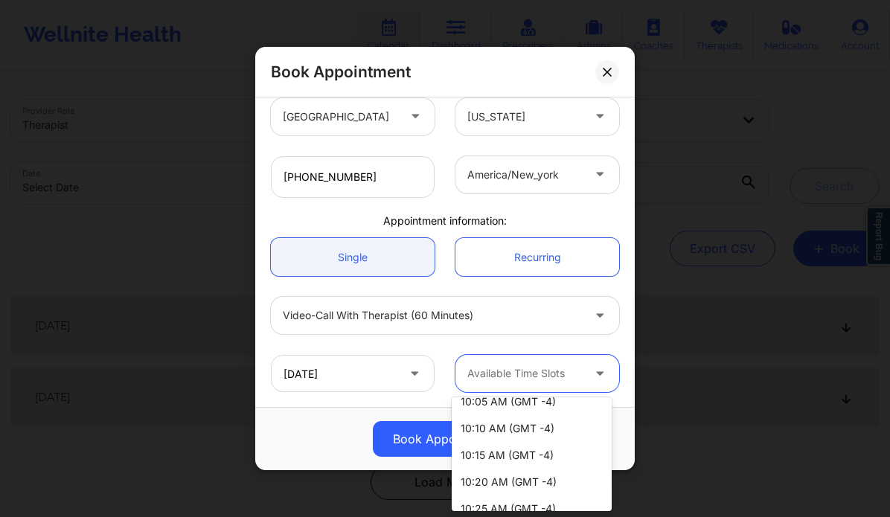
scroll to position [0, 0]
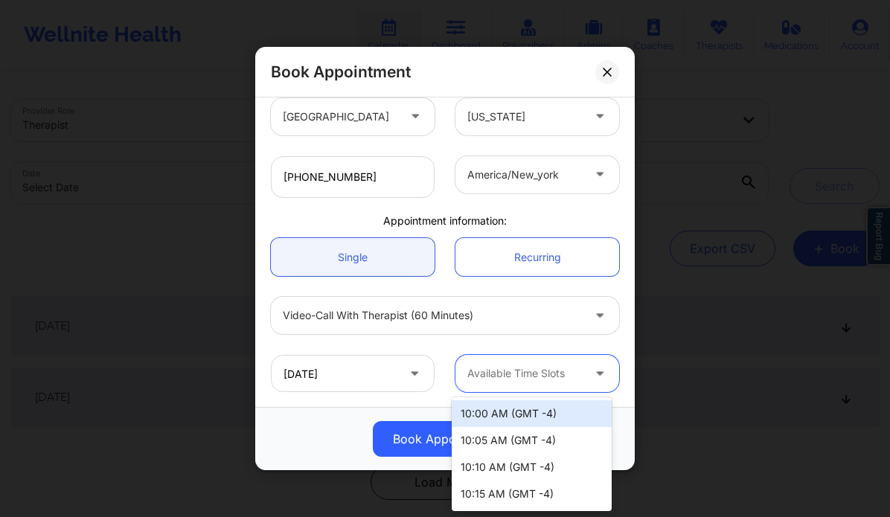
click at [601, 374] on div at bounding box center [601, 374] width 18 height 19
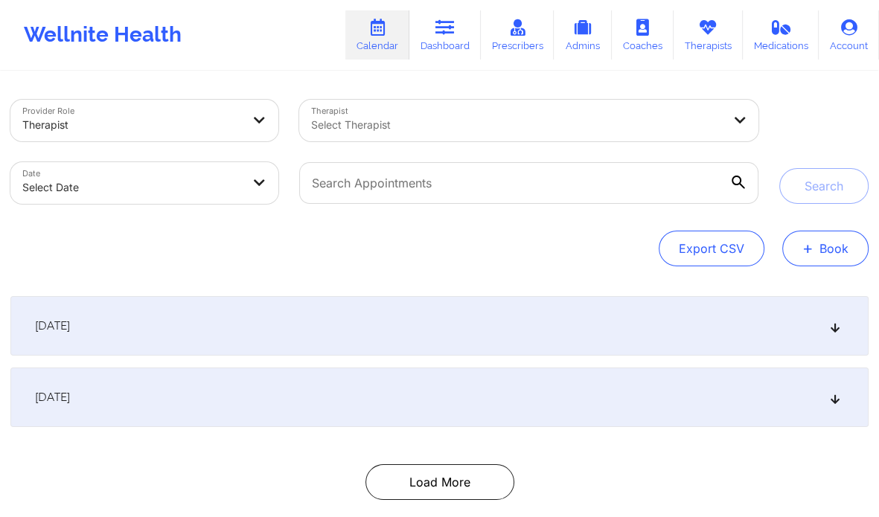
click at [815, 253] on button "+ Book" at bounding box center [825, 249] width 86 height 36
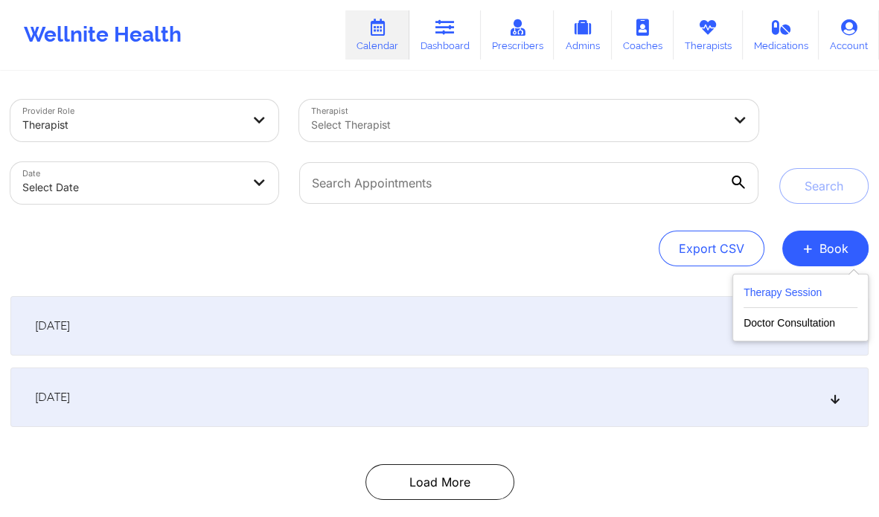
click at [788, 294] on button "Therapy Session" at bounding box center [800, 295] width 114 height 25
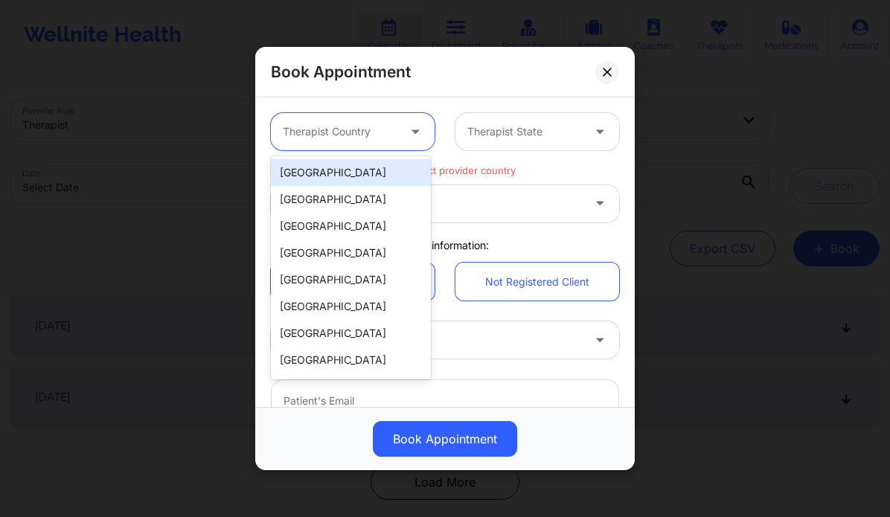
click at [399, 136] on div at bounding box center [417, 131] width 36 height 37
click at [376, 168] on div "[GEOGRAPHIC_DATA]" at bounding box center [351, 172] width 160 height 27
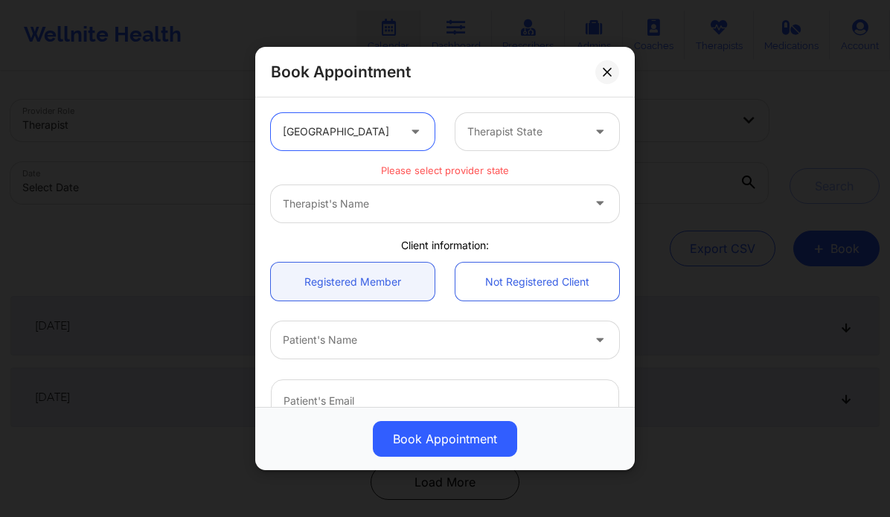
click at [501, 124] on div at bounding box center [524, 132] width 115 height 18
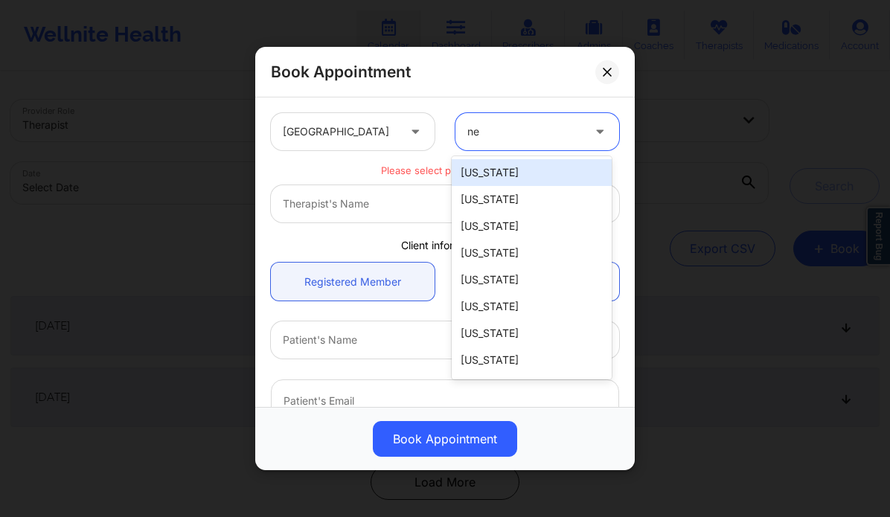
type input "new"
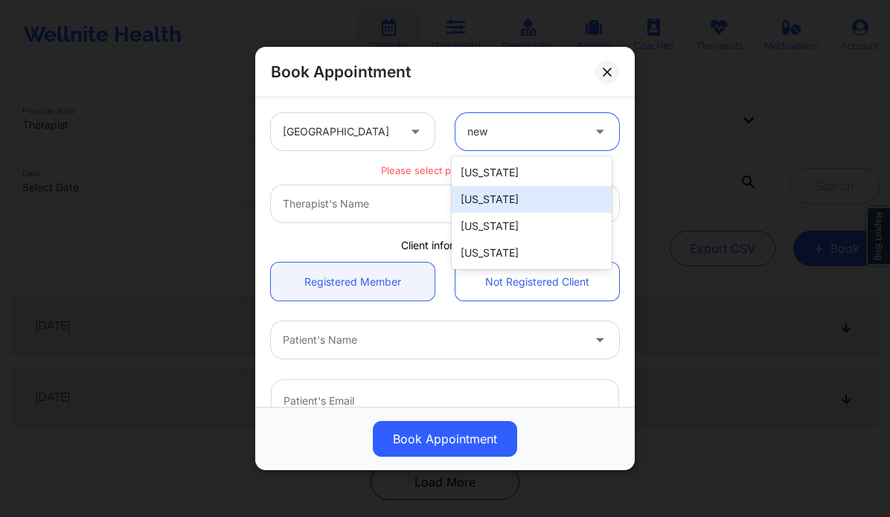
click at [501, 205] on div "[US_STATE]" at bounding box center [532, 199] width 160 height 27
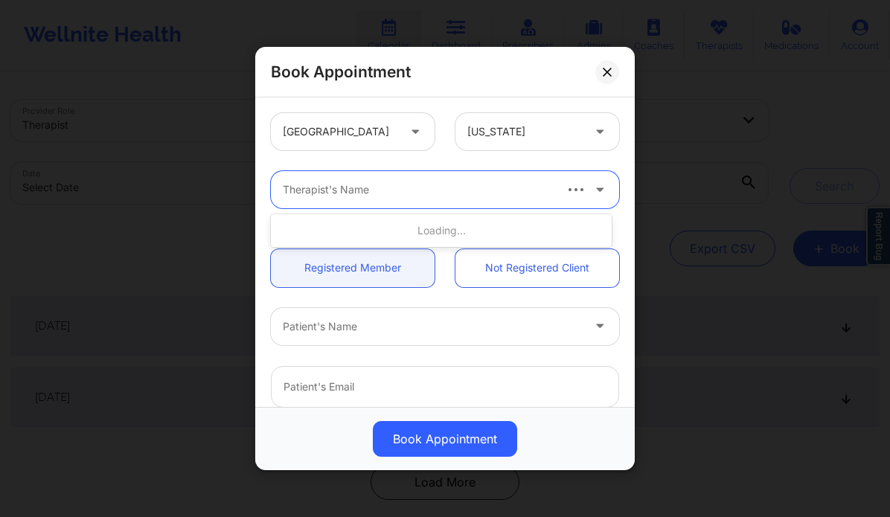
click at [404, 193] on div at bounding box center [417, 190] width 269 height 18
type input "shelley a taylor"
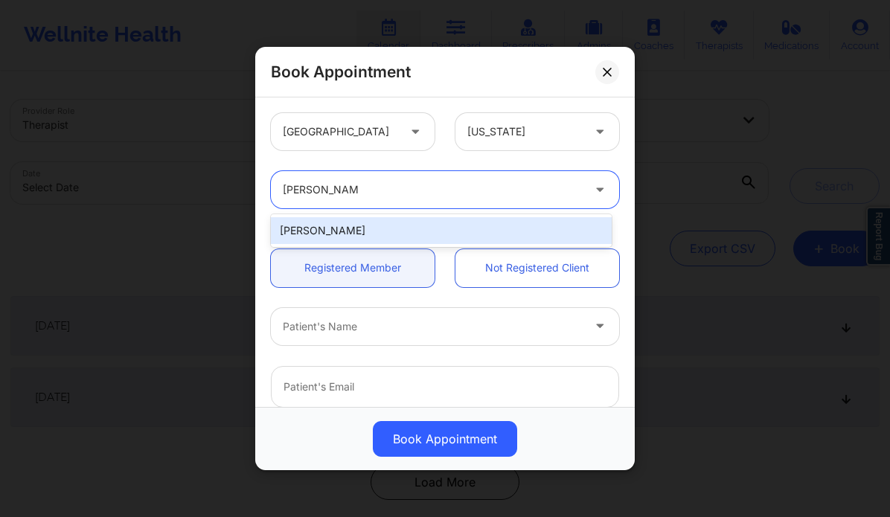
click at [374, 234] on div "[PERSON_NAME]" at bounding box center [441, 230] width 341 height 27
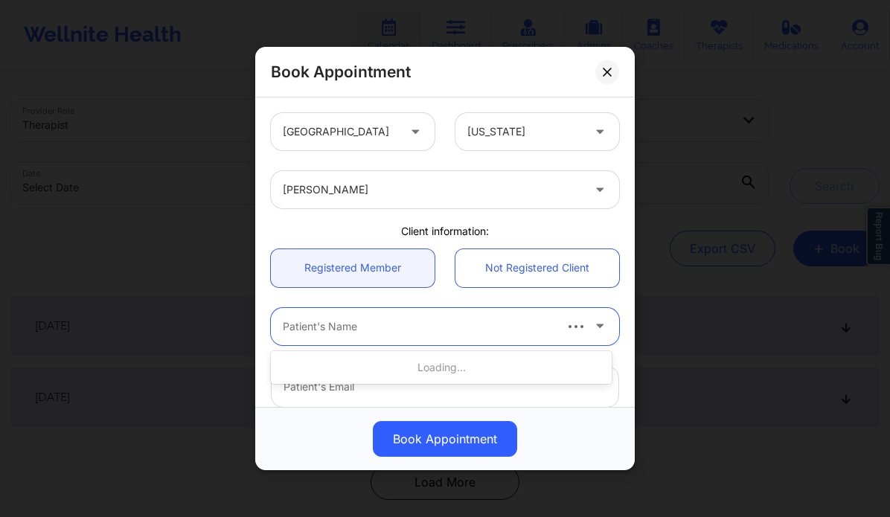
click at [396, 318] on div at bounding box center [417, 327] width 269 height 18
type input "farrar"
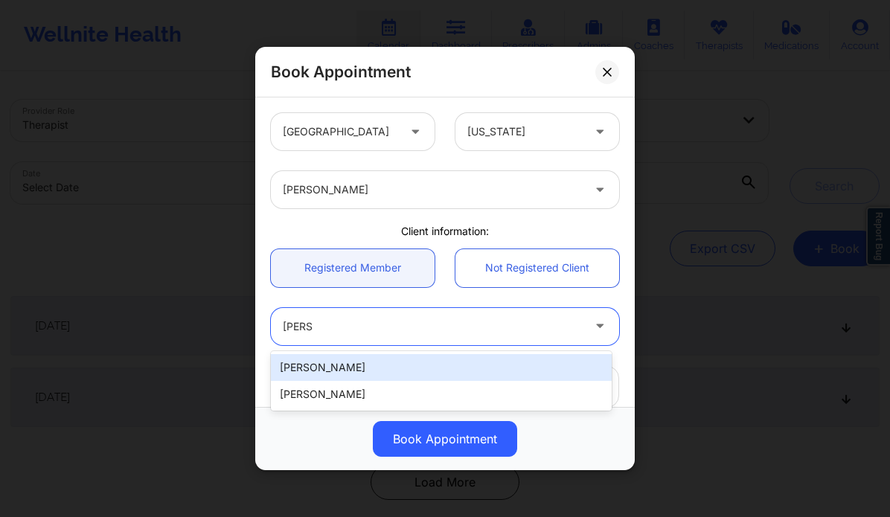
click at [392, 357] on div "Nicole Farrar" at bounding box center [441, 367] width 341 height 27
type input "nicolenykren@yahoo.com"
type input "+18626684511"
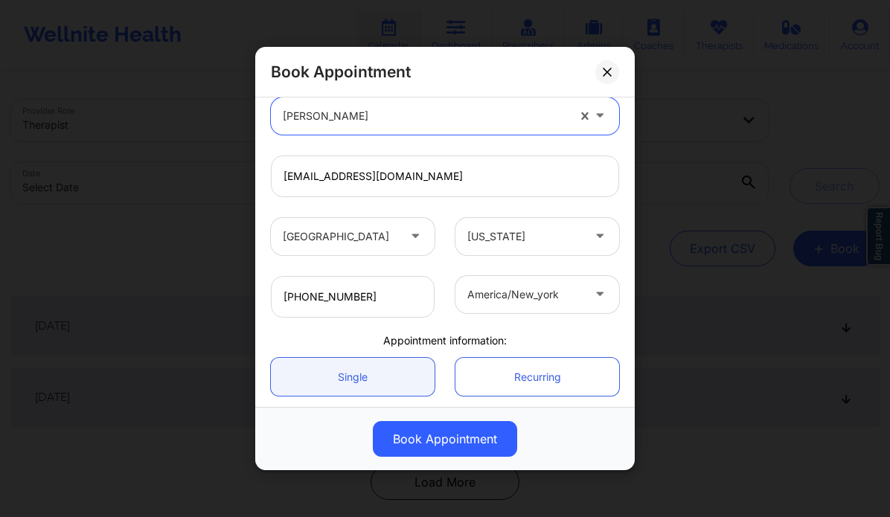
scroll to position [330, 0]
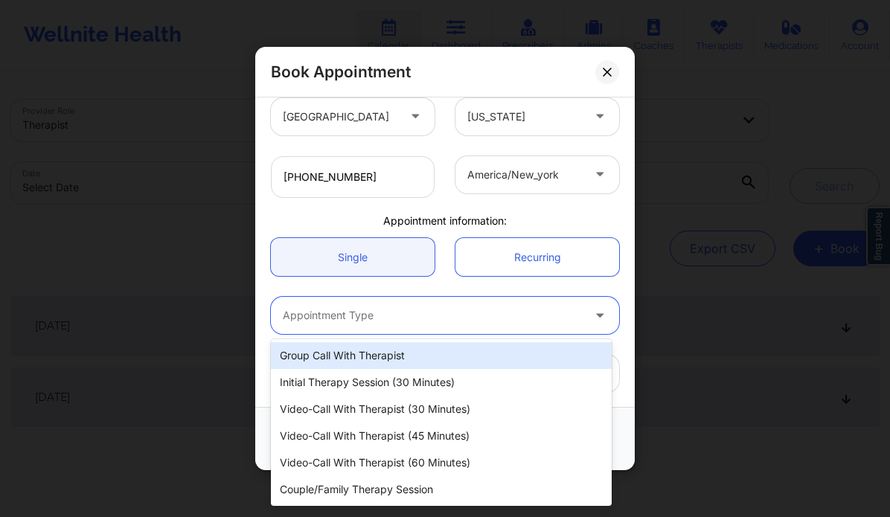
click at [386, 315] on div at bounding box center [432, 316] width 299 height 18
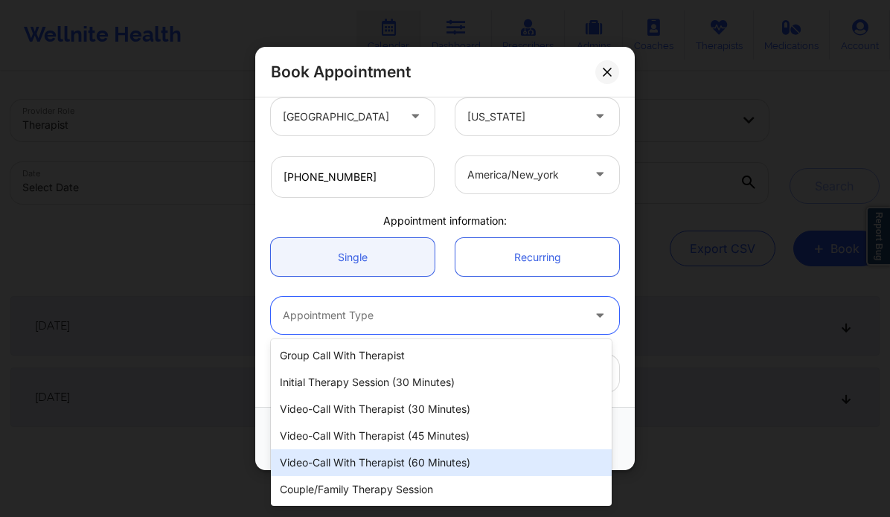
click at [408, 461] on div "Video-Call with Therapist (60 minutes)" at bounding box center [441, 462] width 341 height 27
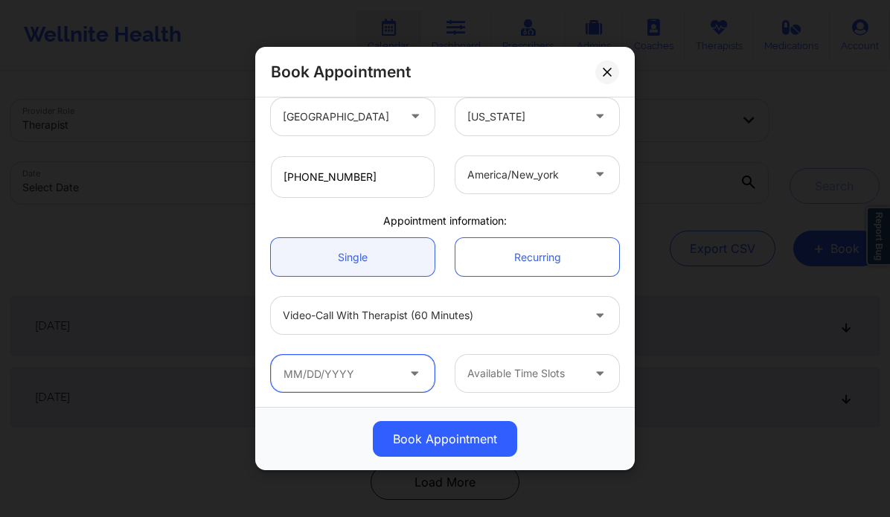
click at [368, 379] on input "text" at bounding box center [353, 373] width 164 height 37
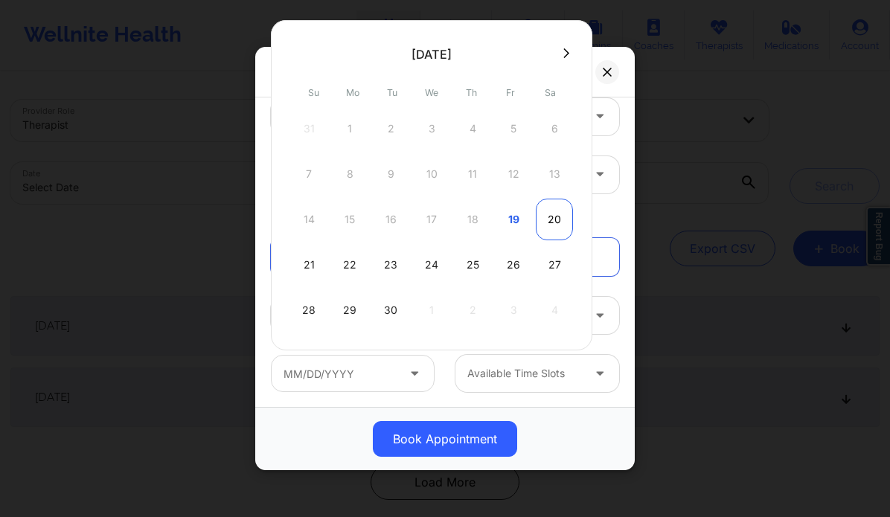
click at [556, 208] on div "20" at bounding box center [554, 220] width 37 height 42
type input "09/20/2025"
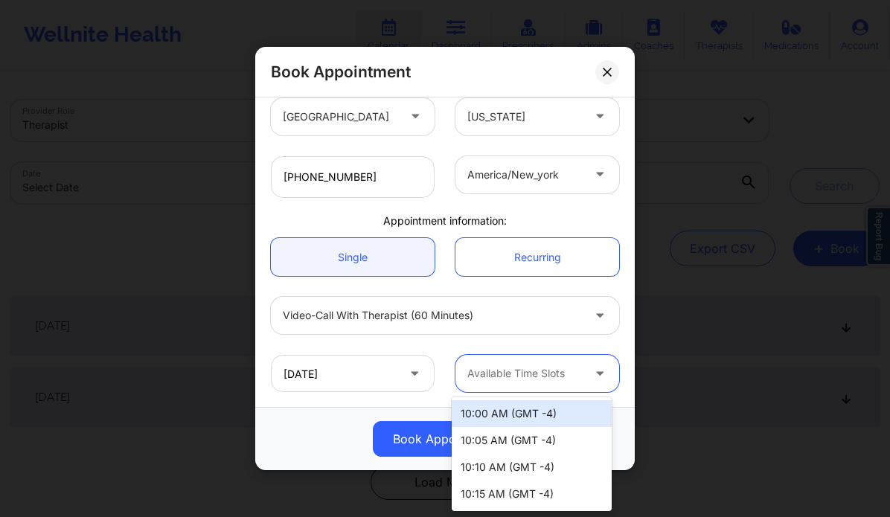
click at [550, 374] on div at bounding box center [524, 374] width 115 height 18
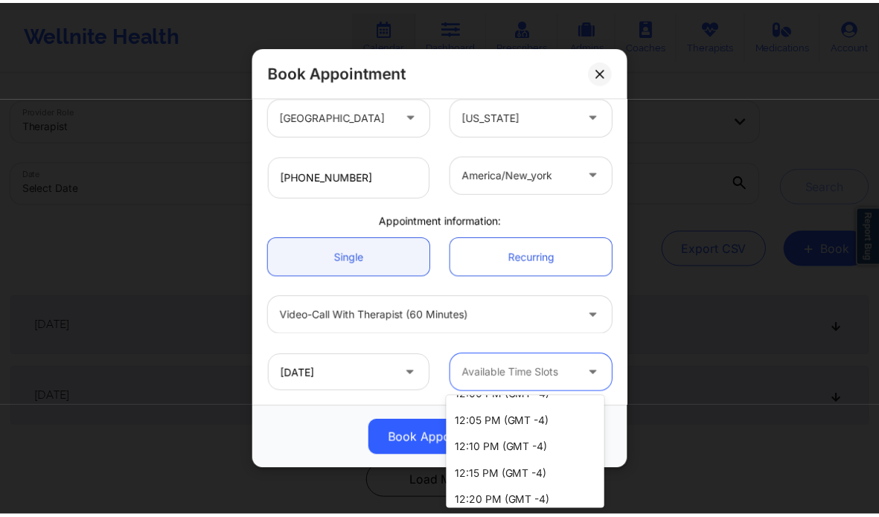
scroll to position [1044, 0]
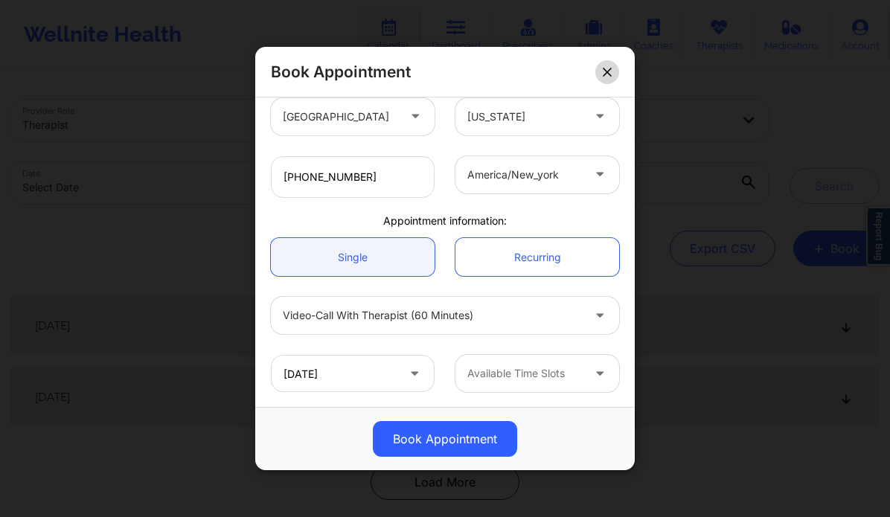
click at [600, 74] on button at bounding box center [607, 72] width 24 height 24
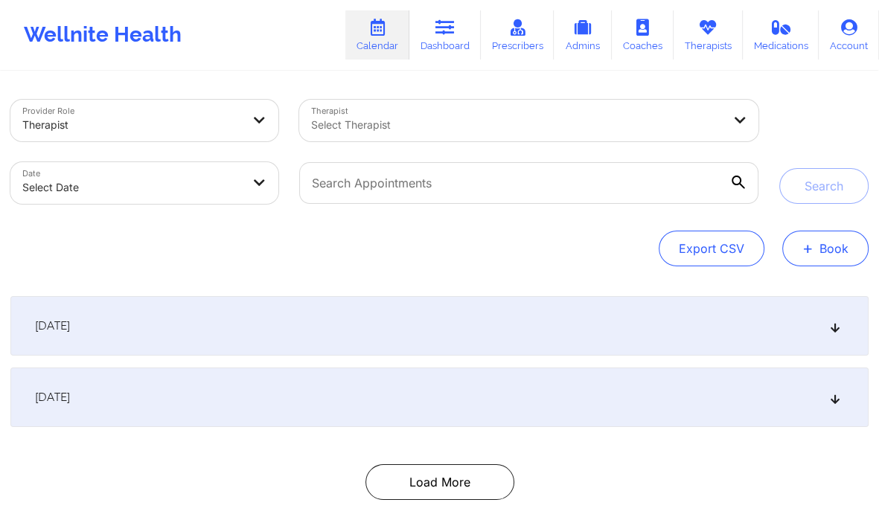
click at [804, 244] on span "+" at bounding box center [807, 248] width 11 height 8
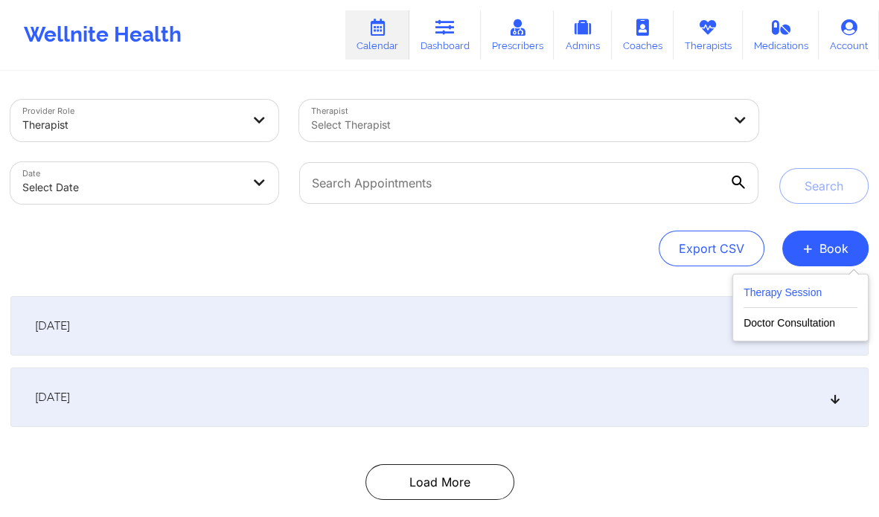
click at [780, 285] on button "Therapy Session" at bounding box center [800, 295] width 114 height 25
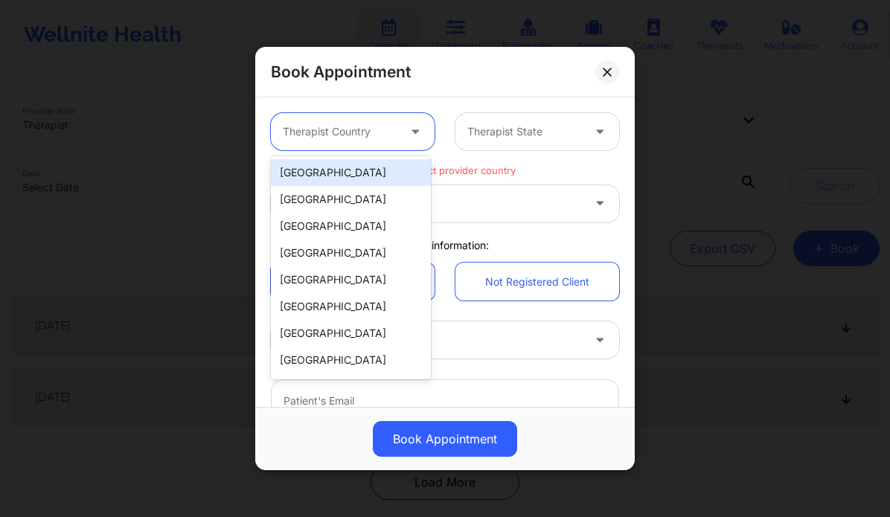
click at [389, 129] on div at bounding box center [340, 132] width 115 height 18
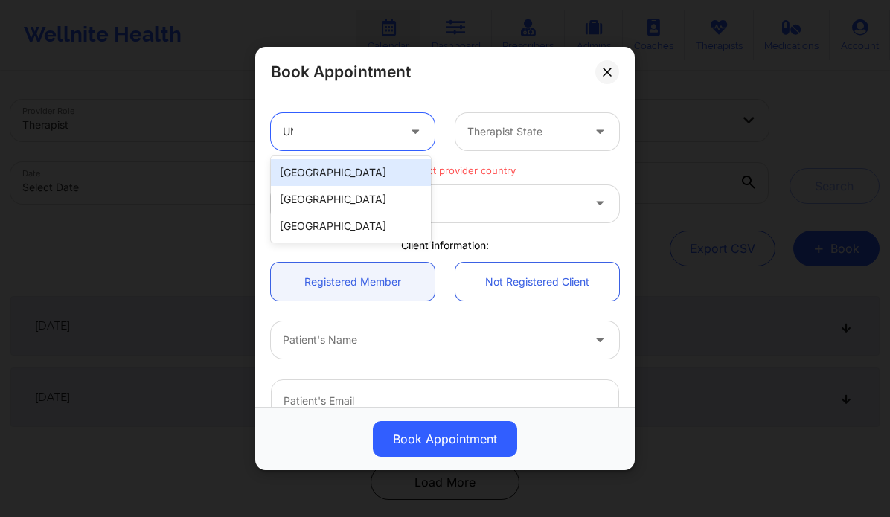
type input "UNI"
click at [361, 170] on div "[GEOGRAPHIC_DATA]" at bounding box center [351, 172] width 160 height 27
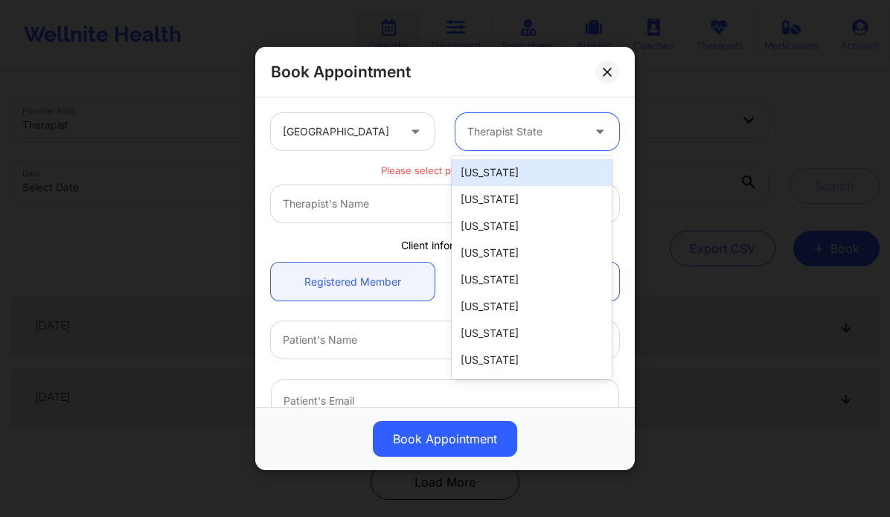
click at [500, 123] on div at bounding box center [524, 132] width 115 height 18
type input "NEW"
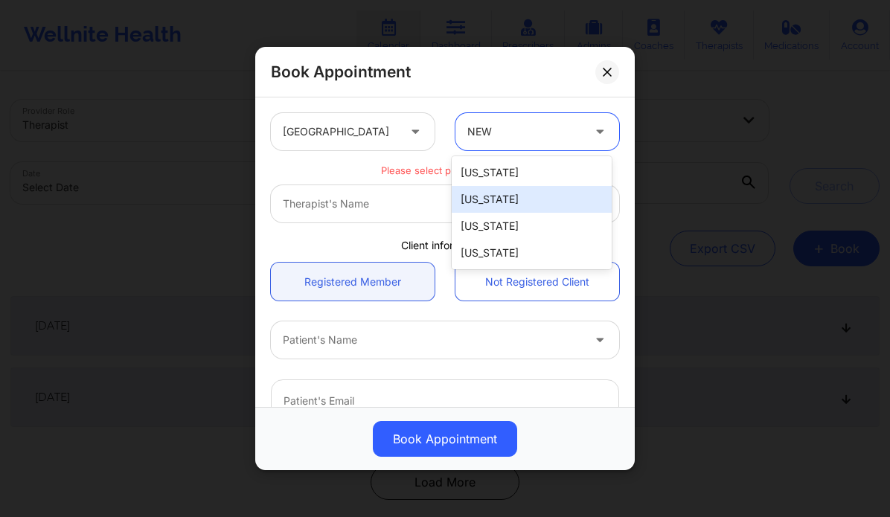
click at [497, 202] on div "[US_STATE]" at bounding box center [532, 199] width 160 height 27
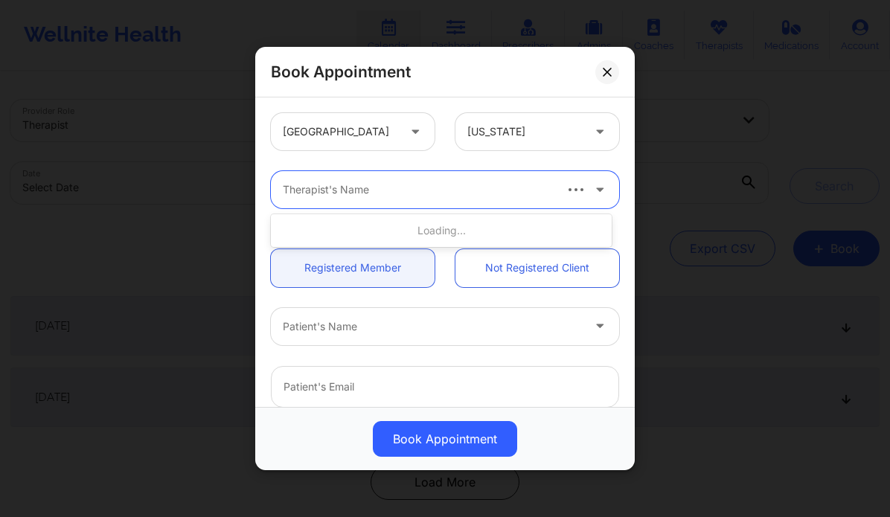
click at [402, 190] on div at bounding box center [417, 190] width 269 height 18
type input "[PERSON_NAME]"
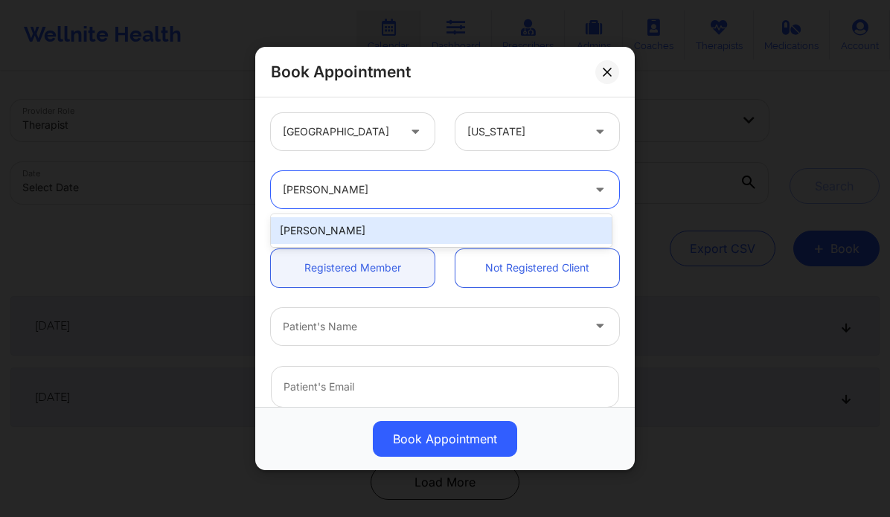
click at [385, 222] on div "[PERSON_NAME]" at bounding box center [441, 230] width 341 height 27
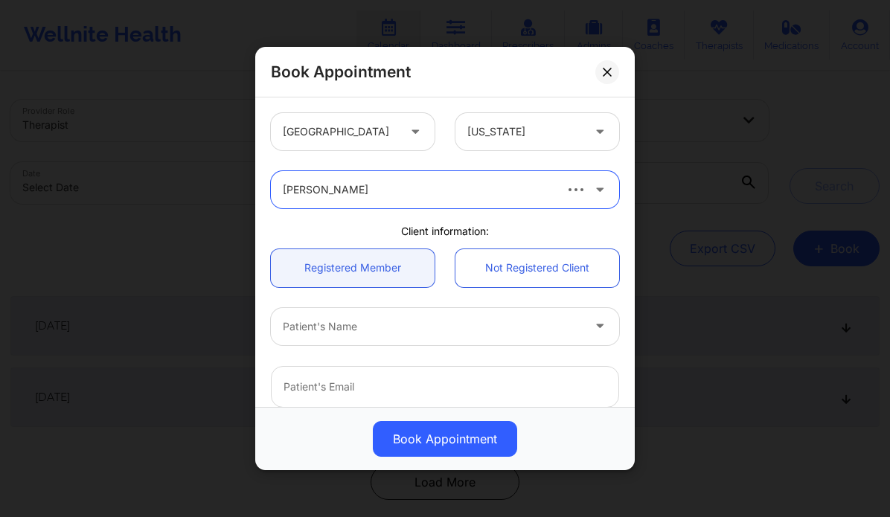
click at [362, 333] on div at bounding box center [432, 327] width 299 height 18
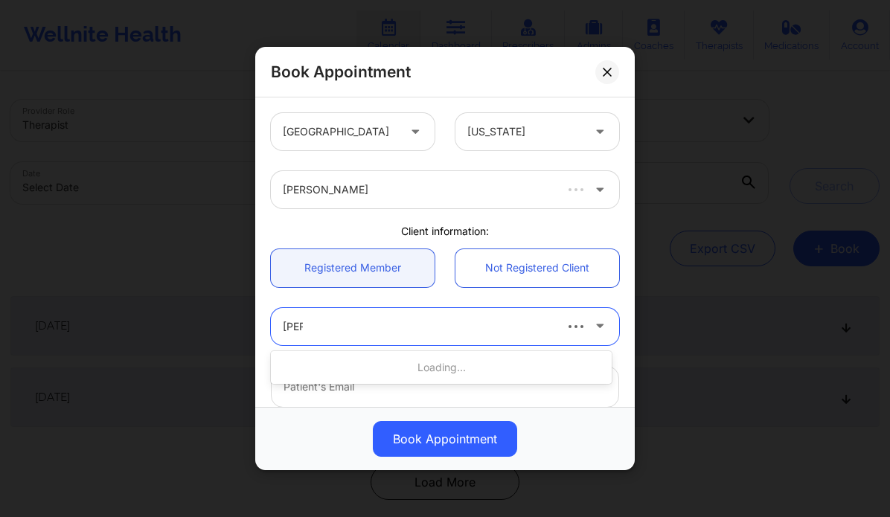
type input "[PERSON_NAME]"
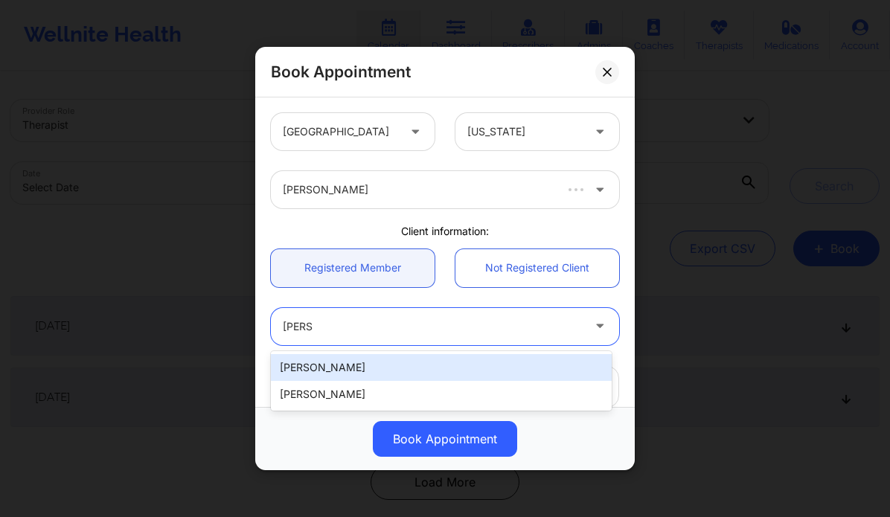
click at [351, 369] on div "[PERSON_NAME]" at bounding box center [441, 367] width 341 height 27
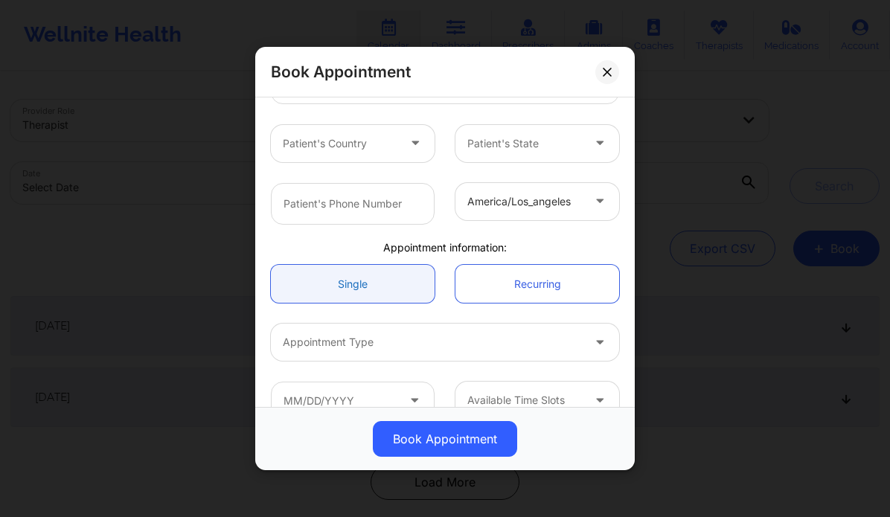
scroll to position [308, 0]
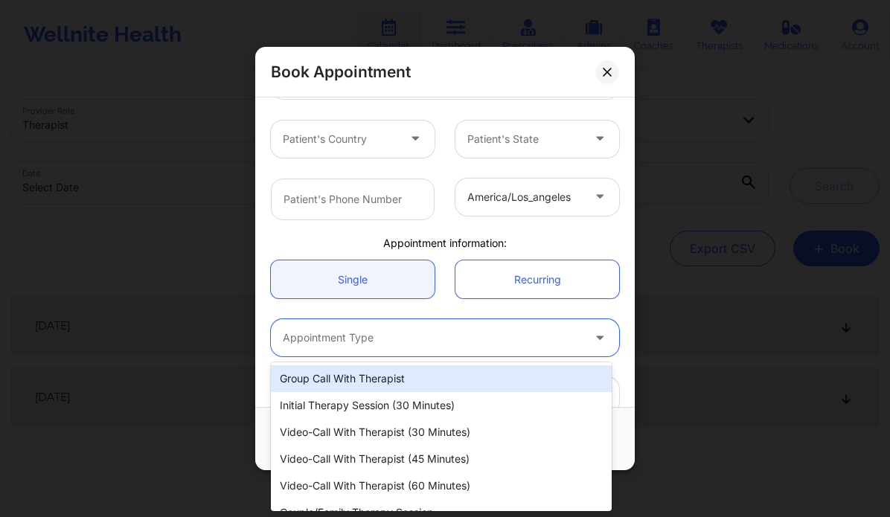
click at [379, 347] on div "Appointment Type" at bounding box center [427, 337] width 312 height 37
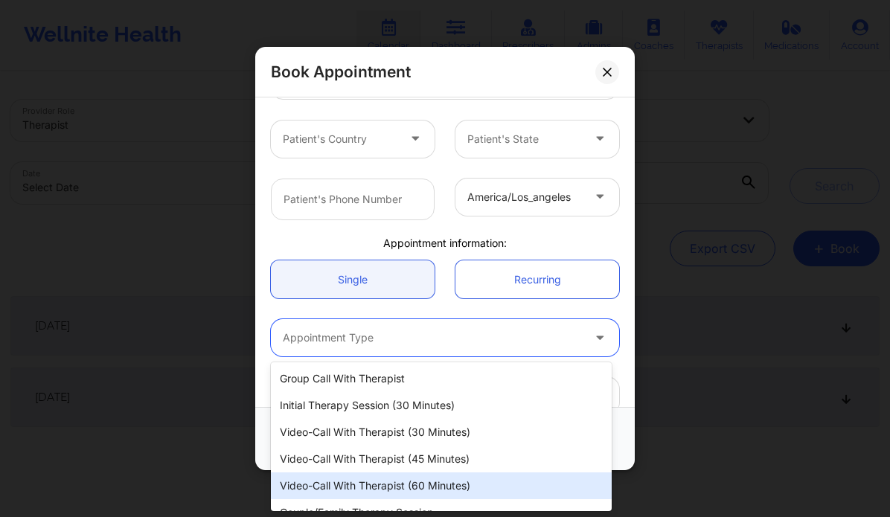
click at [410, 481] on div "Video-Call with Therapist (60 minutes)" at bounding box center [441, 485] width 341 height 27
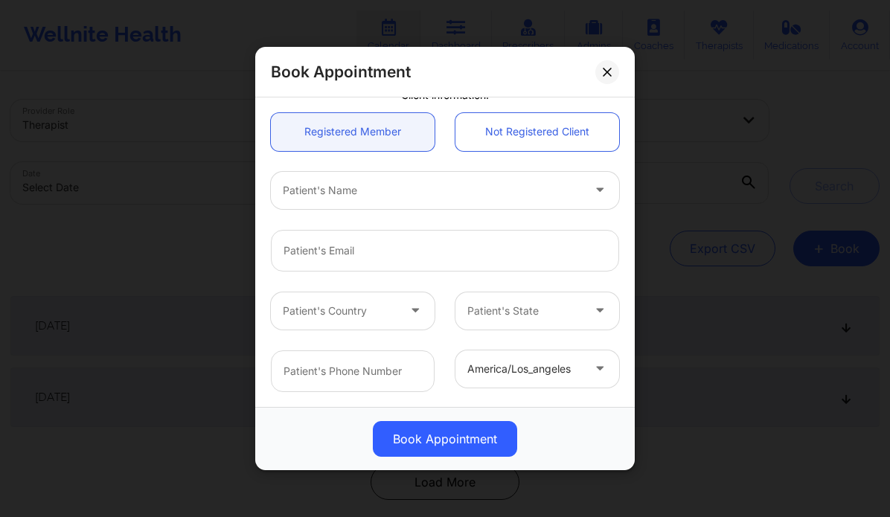
scroll to position [134, 0]
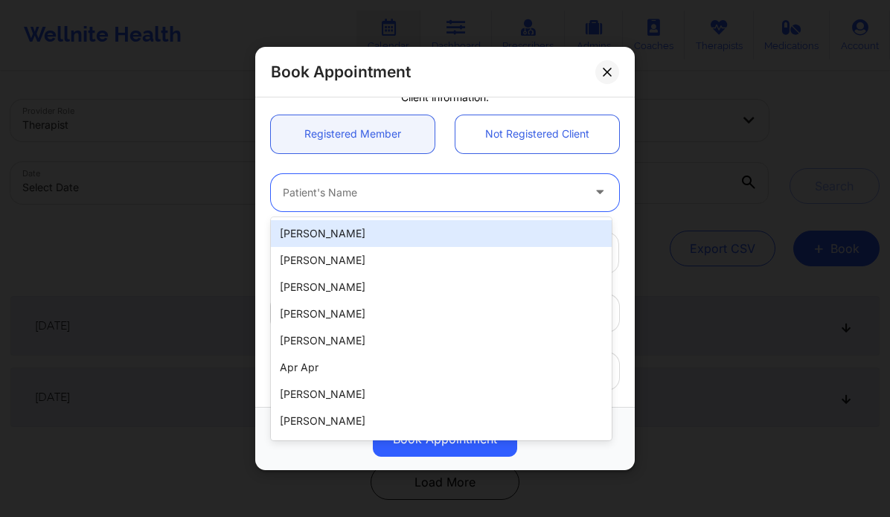
click at [415, 207] on div "Patient's Name" at bounding box center [427, 192] width 312 height 37
type input "[PERSON_NAME]"
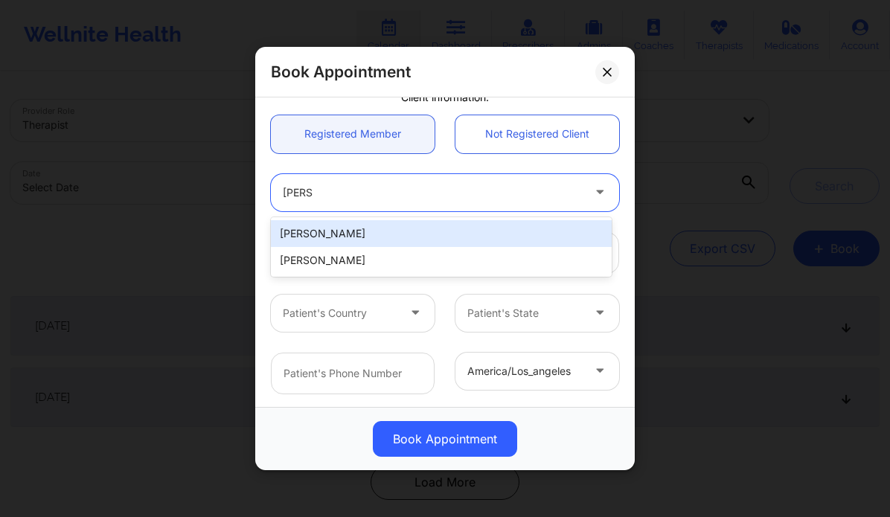
click at [416, 237] on div "[PERSON_NAME]" at bounding box center [441, 233] width 341 height 27
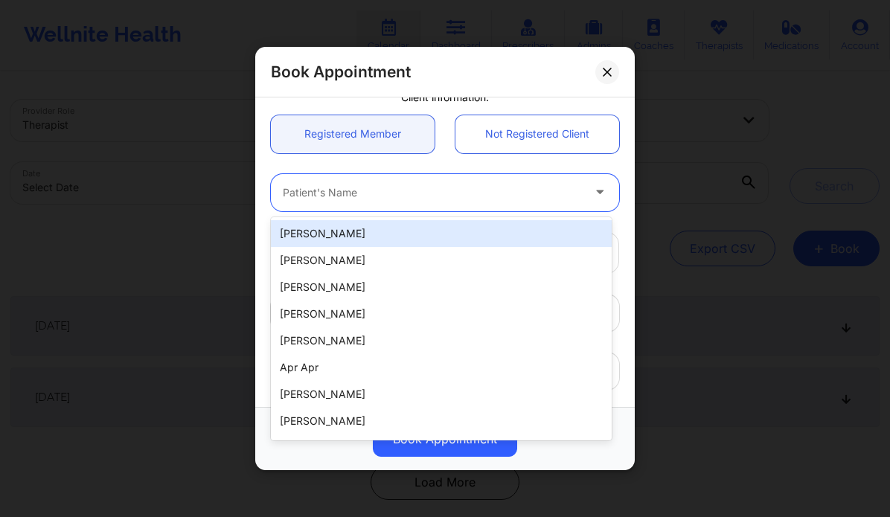
click at [386, 190] on div at bounding box center [432, 193] width 299 height 18
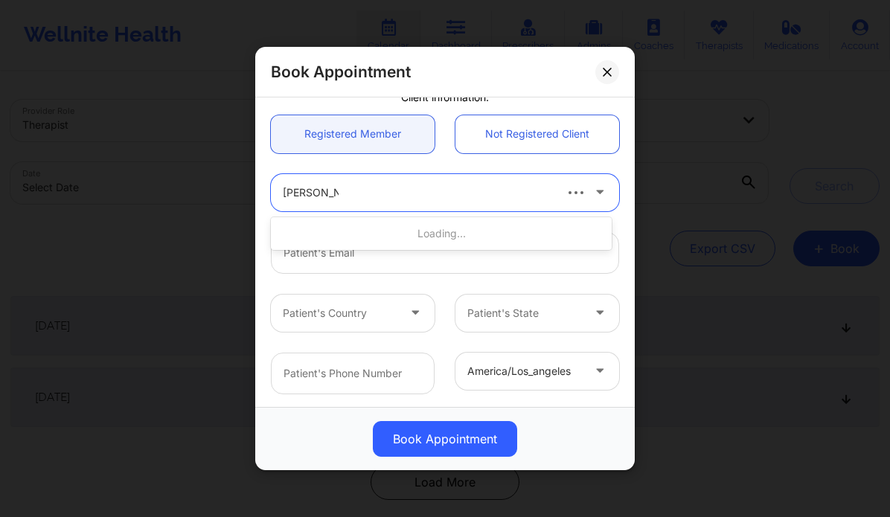
type input "[PERSON_NAME]"
type input "[EMAIL_ADDRESS][DOMAIN_NAME]"
type input "[PHONE_NUMBER]"
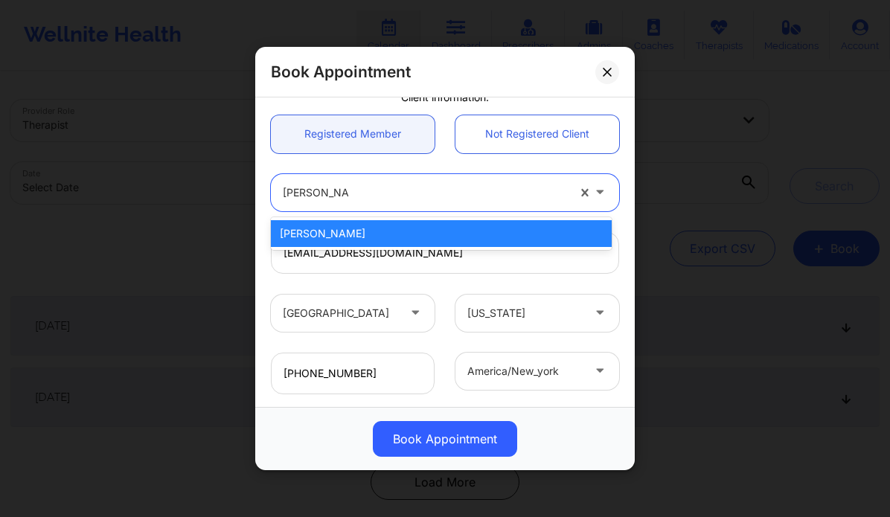
click at [363, 230] on div "[PERSON_NAME]" at bounding box center [441, 233] width 341 height 27
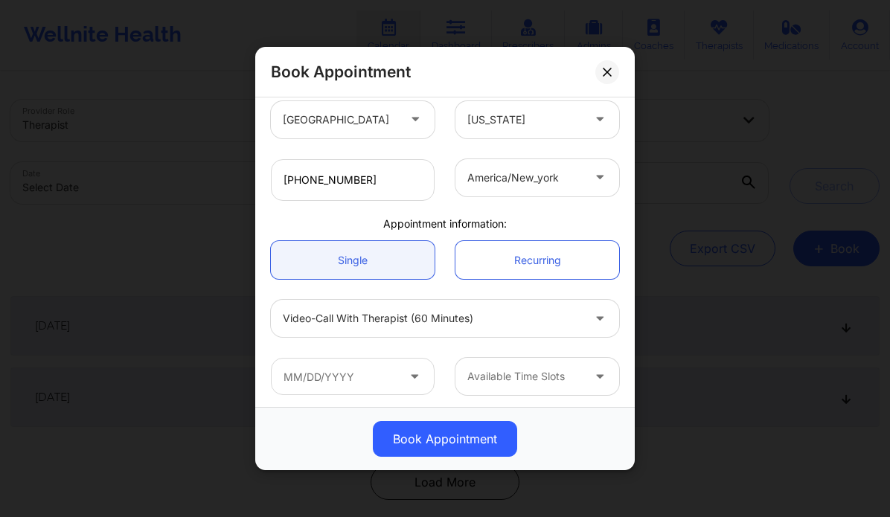
scroll to position [330, 0]
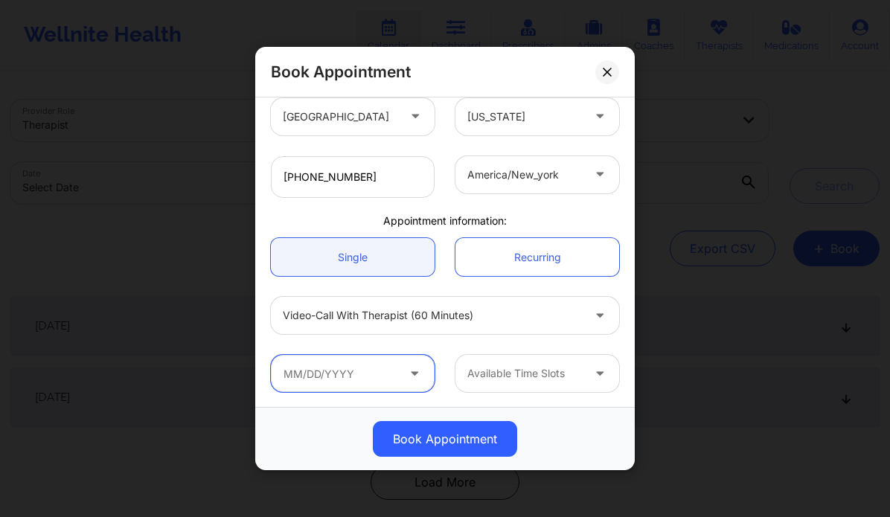
click at [348, 374] on input "text" at bounding box center [353, 373] width 164 height 37
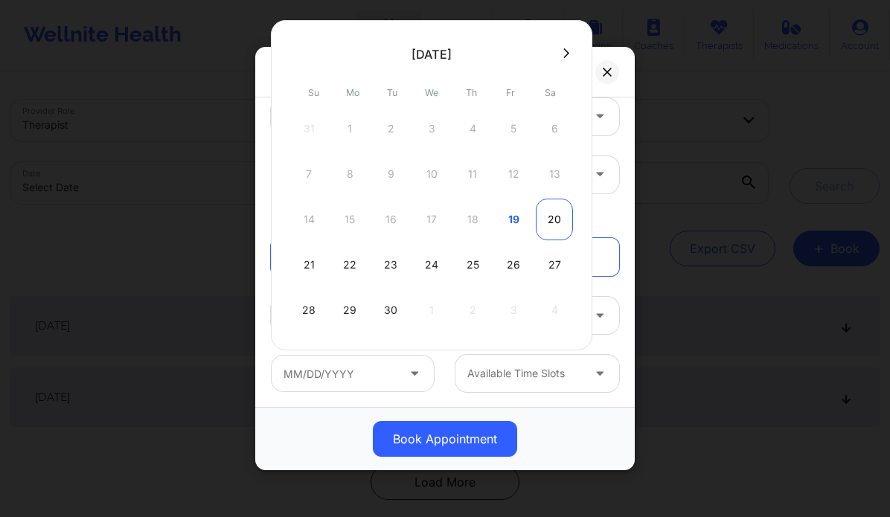
click at [556, 216] on div "20" at bounding box center [554, 220] width 37 height 42
type input "[DATE]"
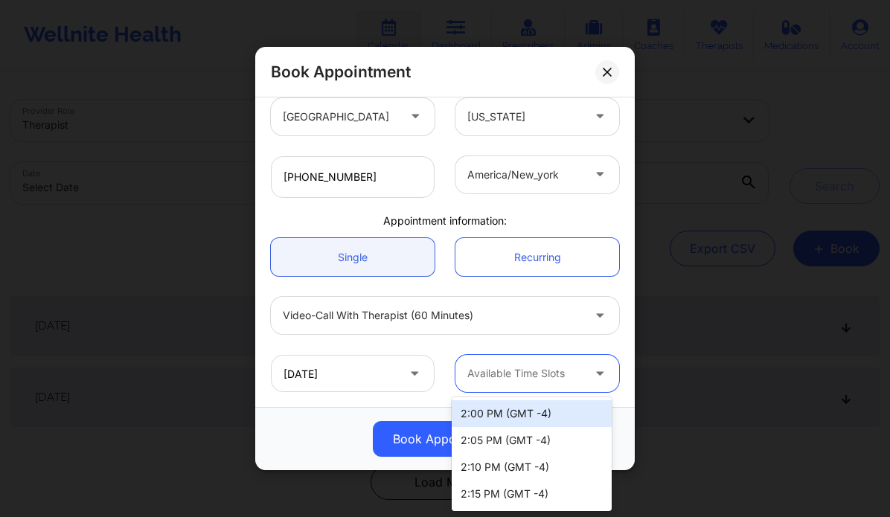
click at [562, 366] on div at bounding box center [524, 374] width 115 height 18
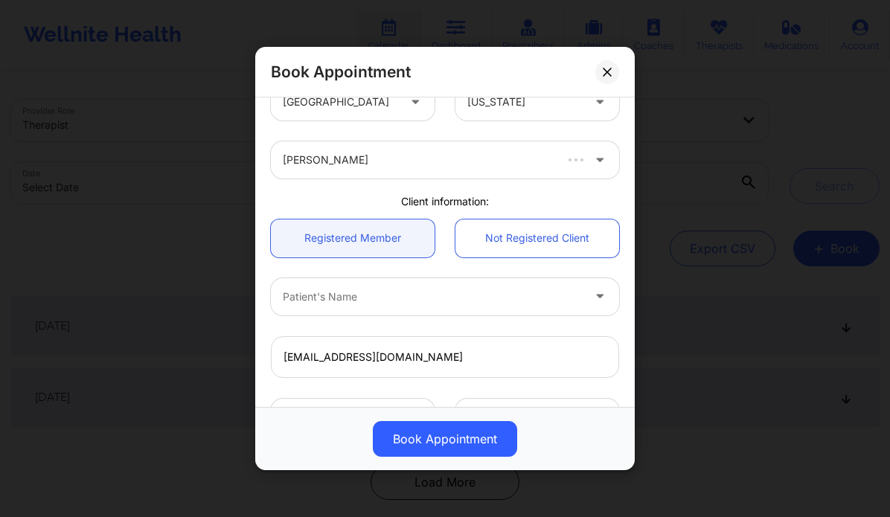
scroll to position [0, 0]
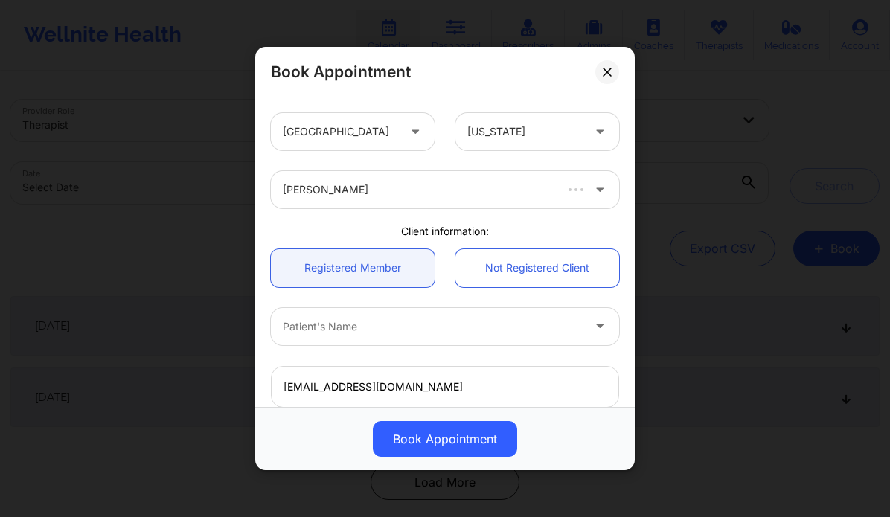
click at [381, 329] on div at bounding box center [432, 327] width 299 height 18
type input "[PERSON_NAME]"
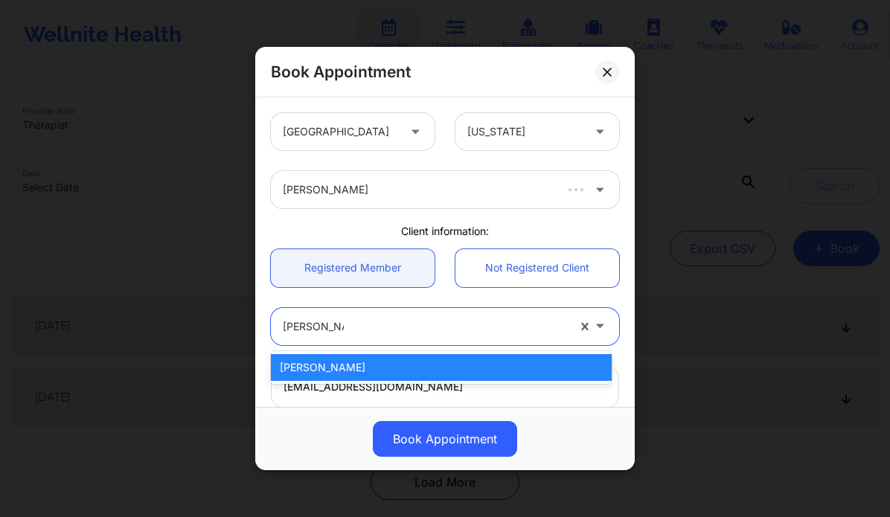
click at [356, 368] on div "[PERSON_NAME]" at bounding box center [441, 367] width 341 height 27
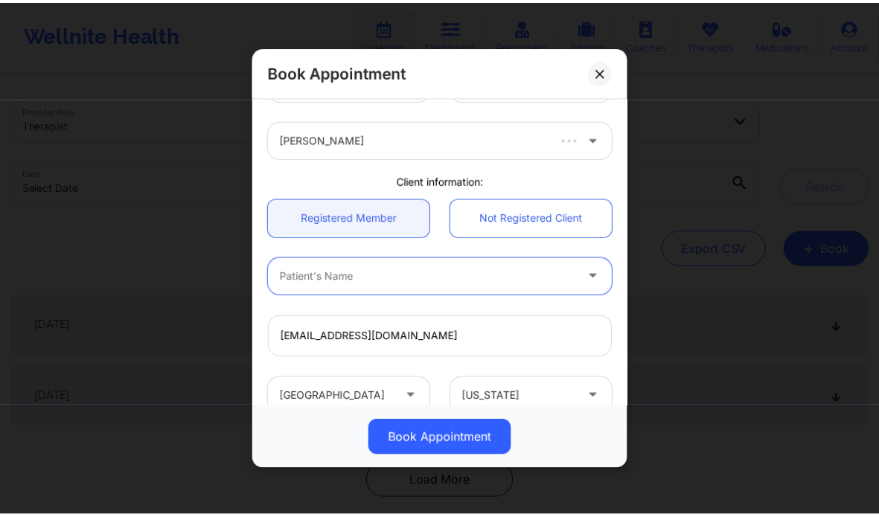
scroll to position [53, 0]
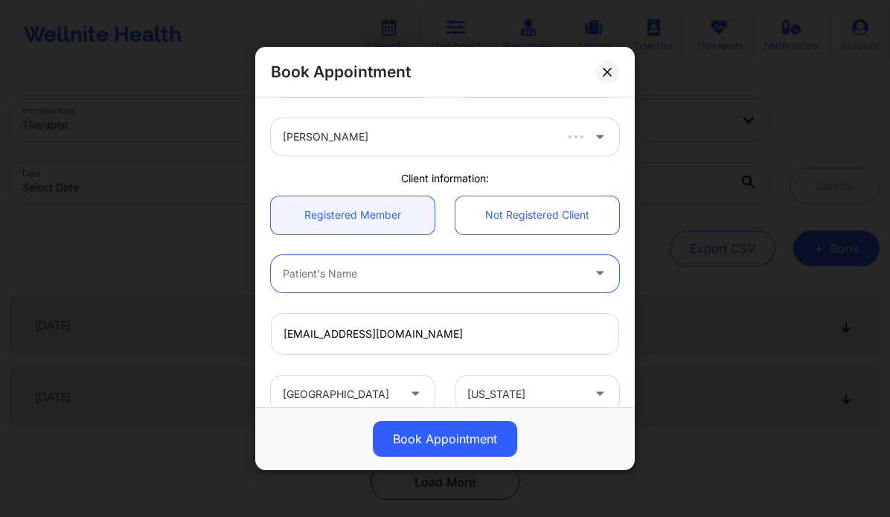
click at [363, 273] on div at bounding box center [432, 274] width 299 height 18
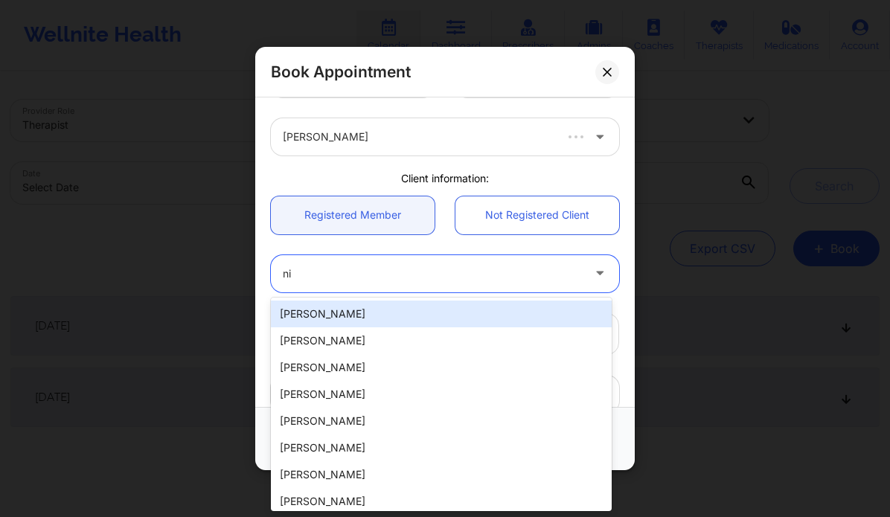
type input "n"
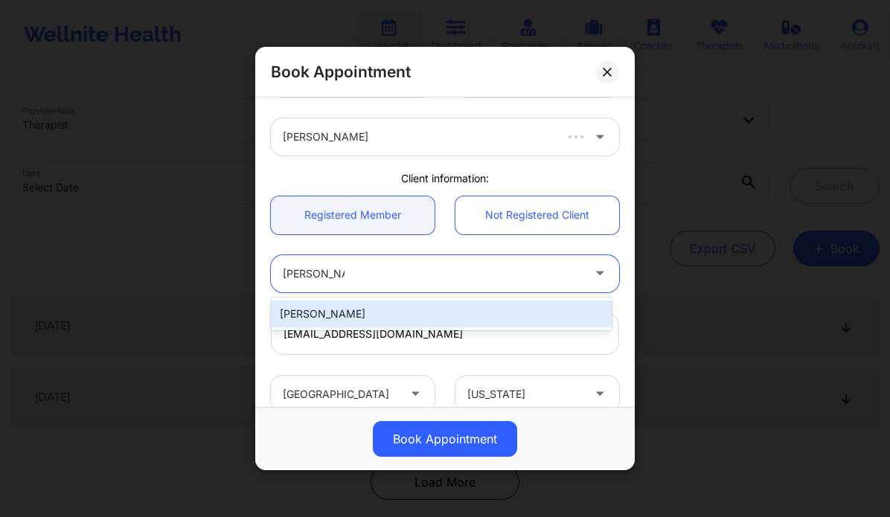
type input "[PERSON_NAME]"
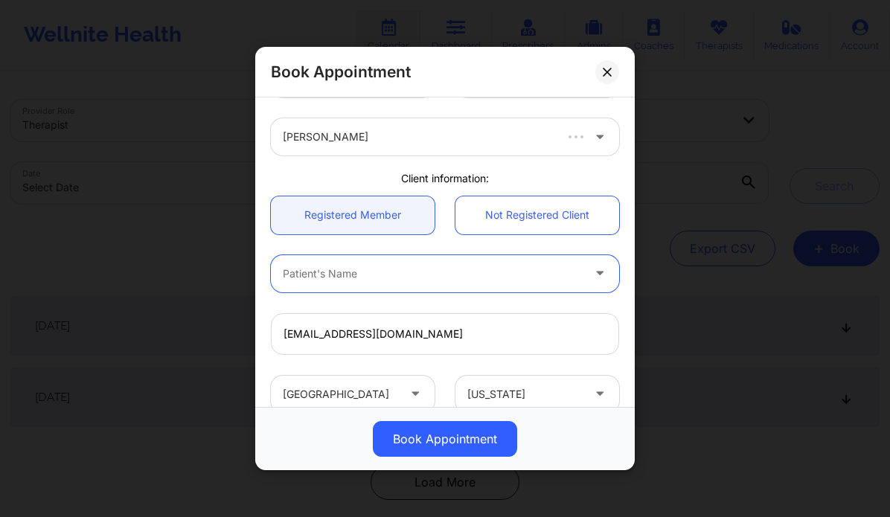
click at [350, 277] on div at bounding box center [432, 274] width 299 height 18
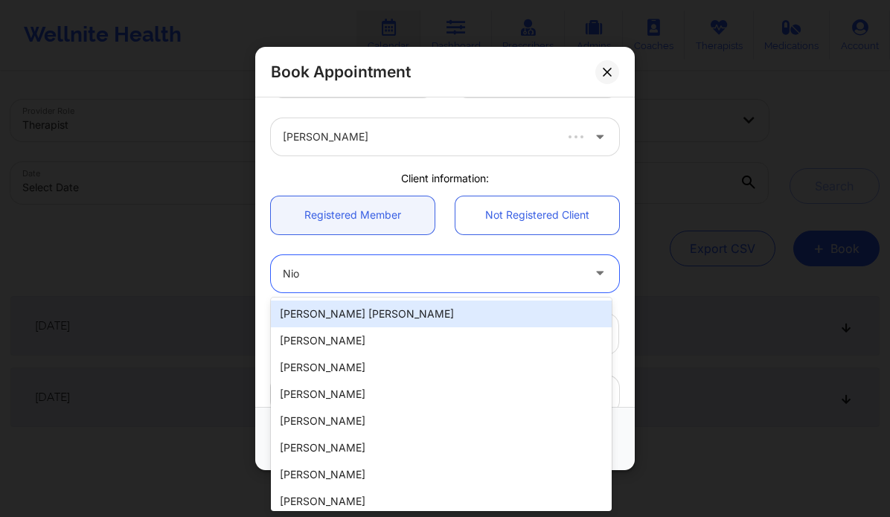
type input "Nio"
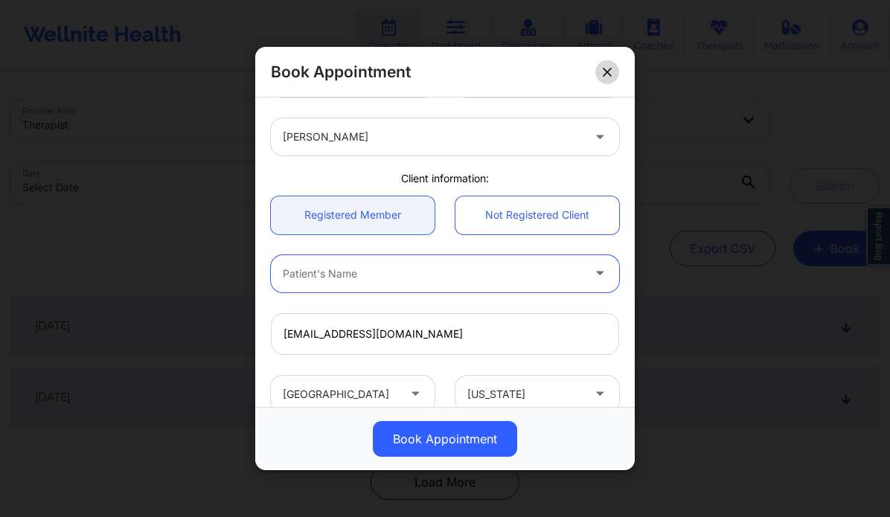
click at [606, 68] on icon at bounding box center [607, 72] width 9 height 9
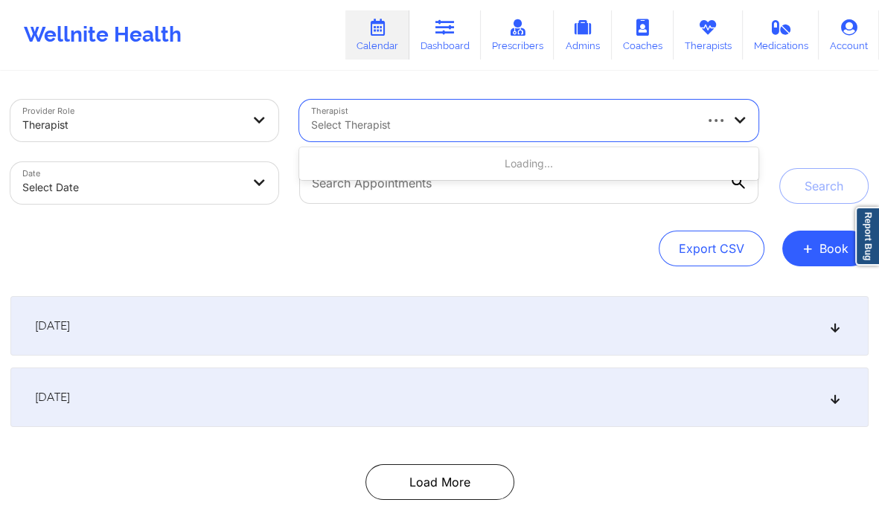
click at [402, 123] on div at bounding box center [501, 125] width 381 height 18
click at [243, 125] on div at bounding box center [261, 121] width 36 height 42
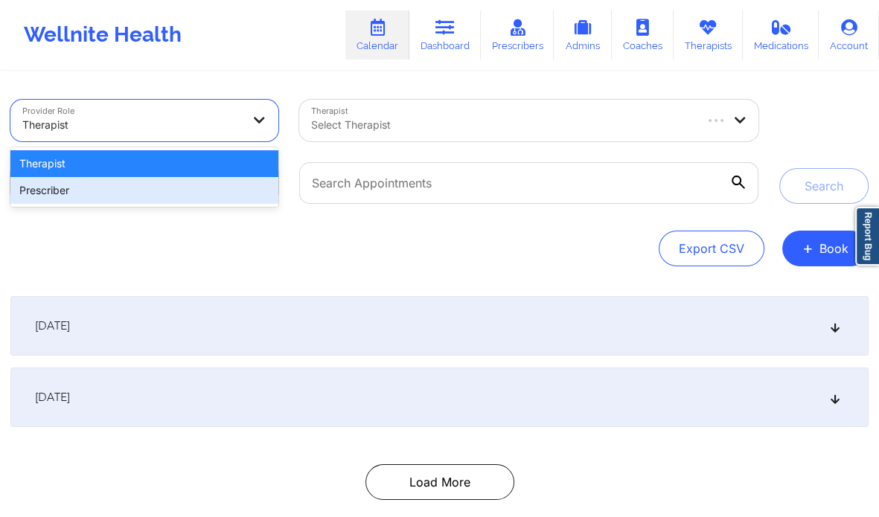
click at [185, 203] on div "Prescriber" at bounding box center [144, 190] width 268 height 27
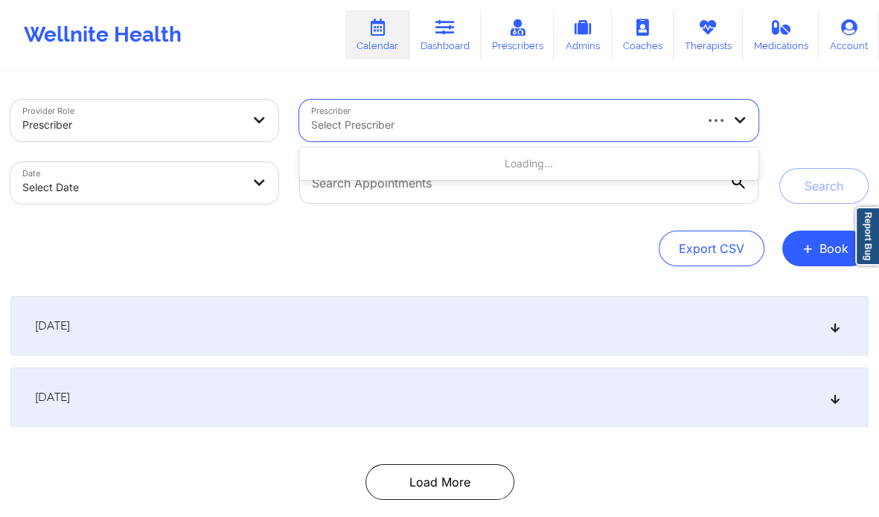
click at [344, 129] on div at bounding box center [501, 125] width 381 height 18
type input "[PERSON_NAME]"
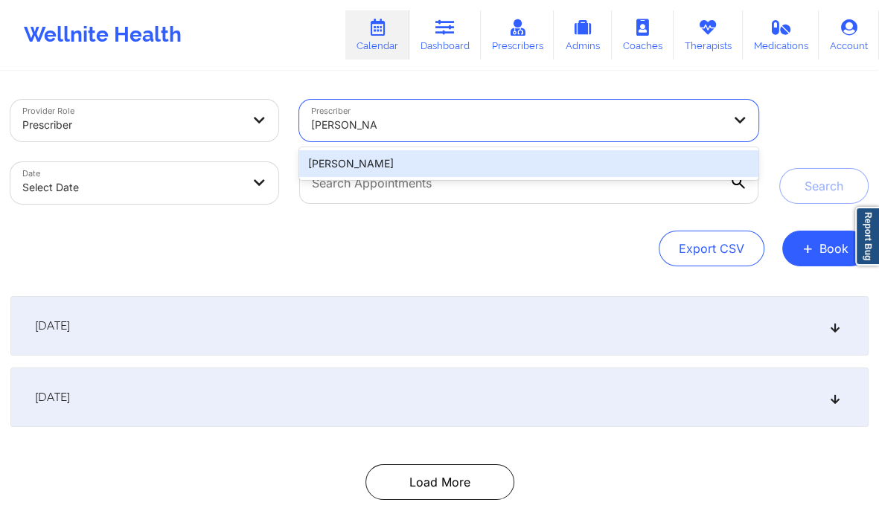
click at [341, 157] on div "[PERSON_NAME]" at bounding box center [529, 163] width 460 height 27
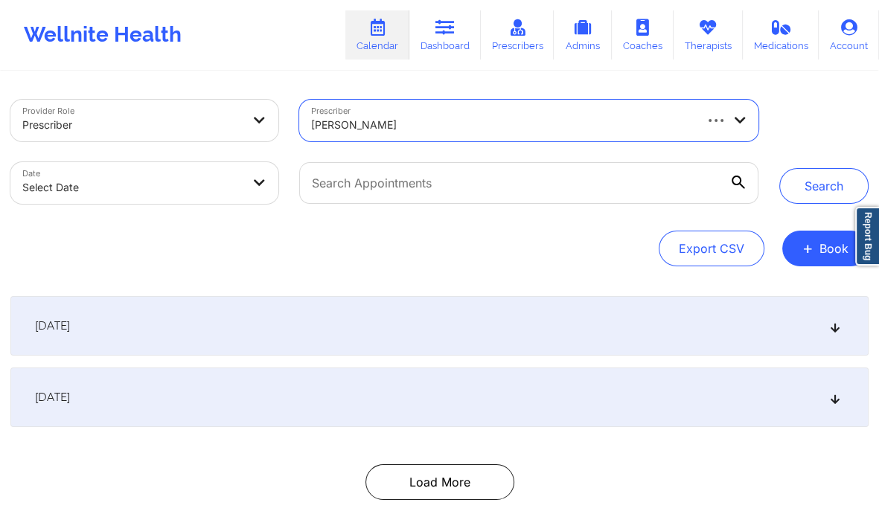
select select "2025-8"
select select "2025-9"
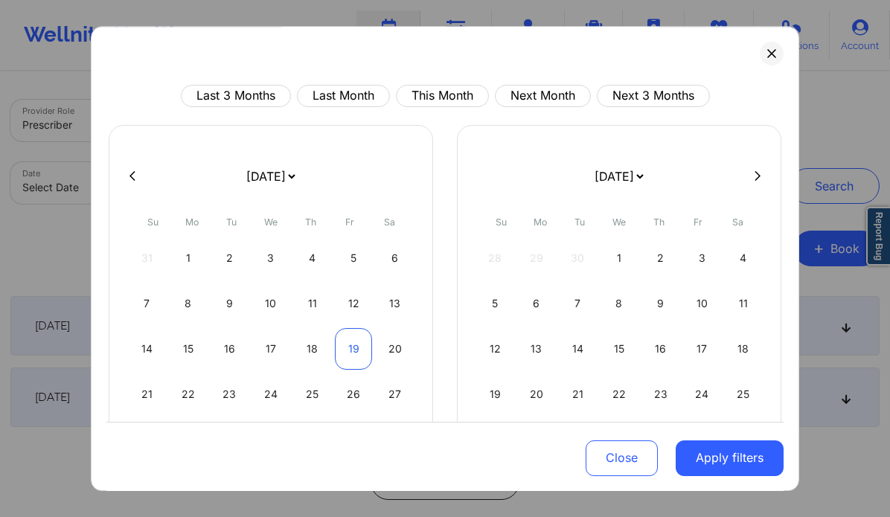
click at [354, 348] on div "19" at bounding box center [354, 349] width 38 height 42
select select "2025-8"
select select "2025-9"
select select "2025-8"
select select "2025-9"
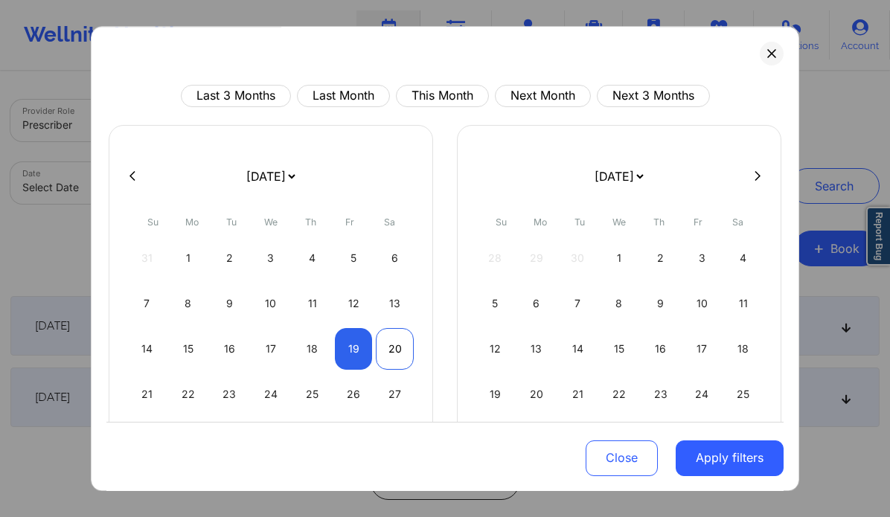
click at [408, 352] on div "20" at bounding box center [395, 349] width 38 height 42
select select "2025-8"
select select "2025-9"
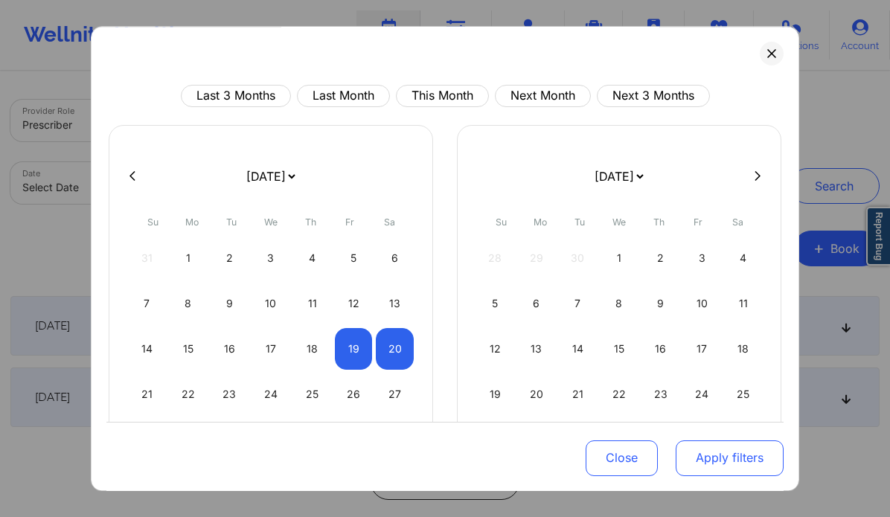
click at [702, 455] on button "Apply filters" at bounding box center [730, 458] width 108 height 36
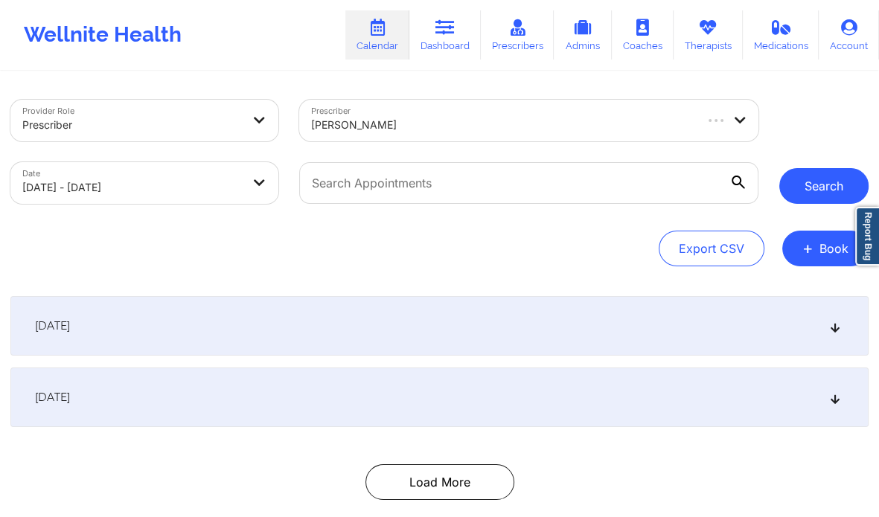
click at [821, 180] on button "Search" at bounding box center [823, 186] width 89 height 36
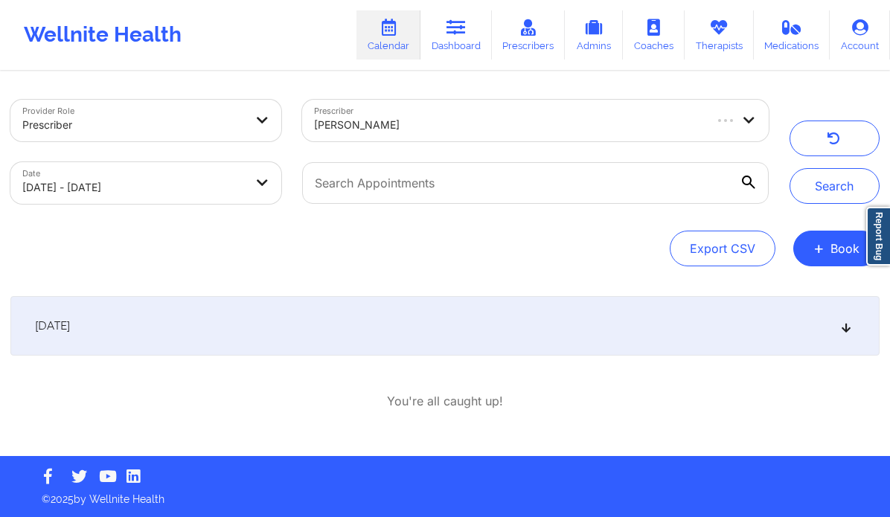
click at [844, 330] on icon at bounding box center [846, 326] width 13 height 10
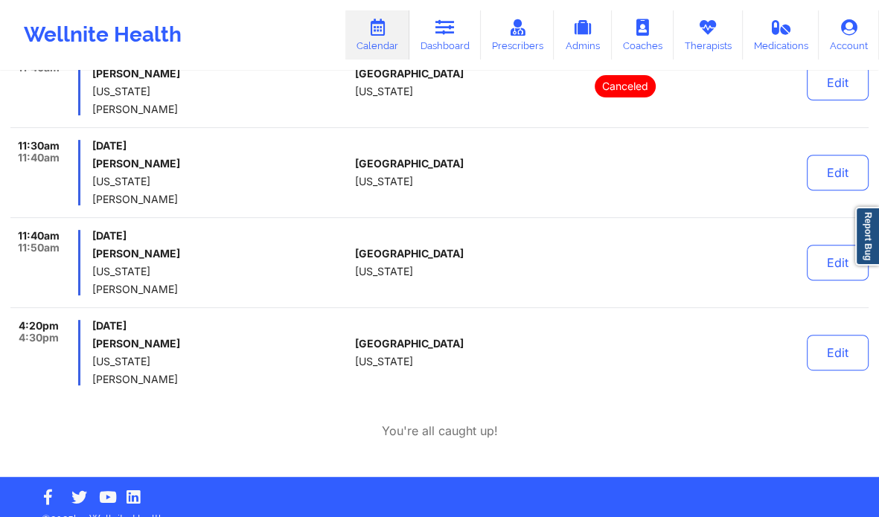
scroll to position [359, 0]
